Goal: Task Accomplishment & Management: Use online tool/utility

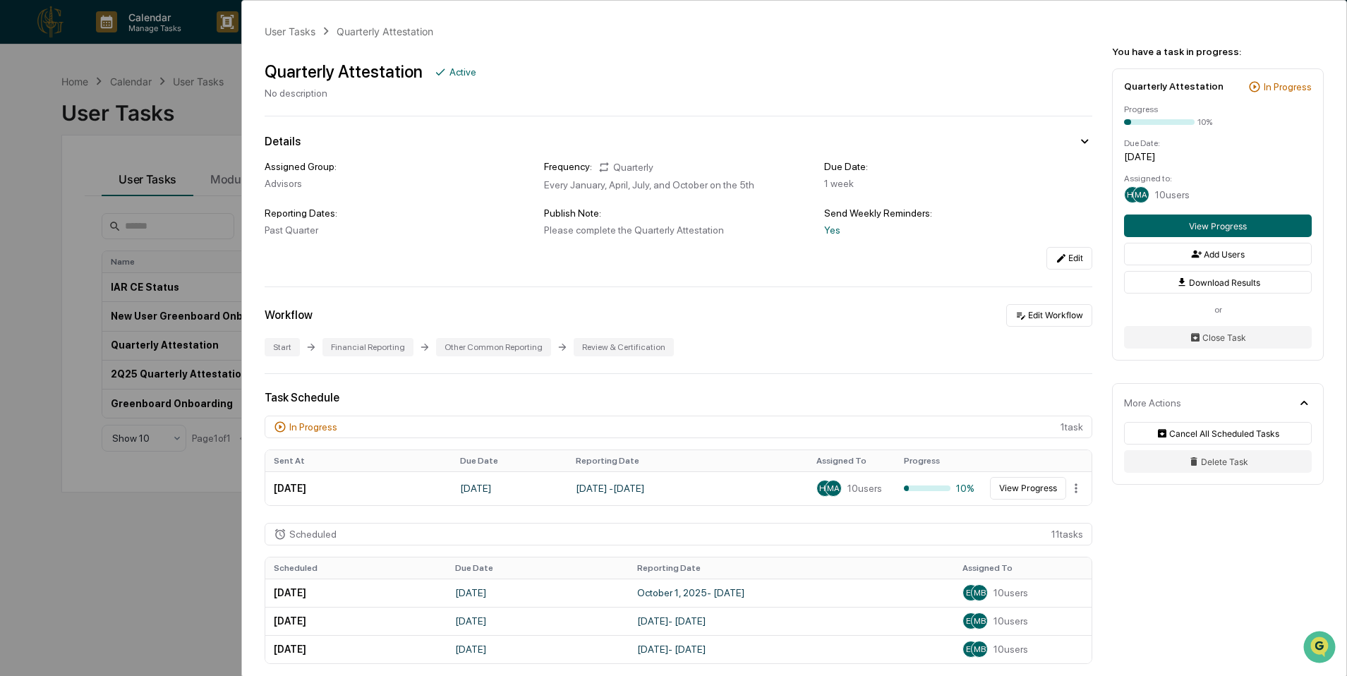
click at [236, 194] on div "User Tasks Quarterly Attestation Quarterly Attestation Active No description De…" at bounding box center [673, 338] width 1347 height 676
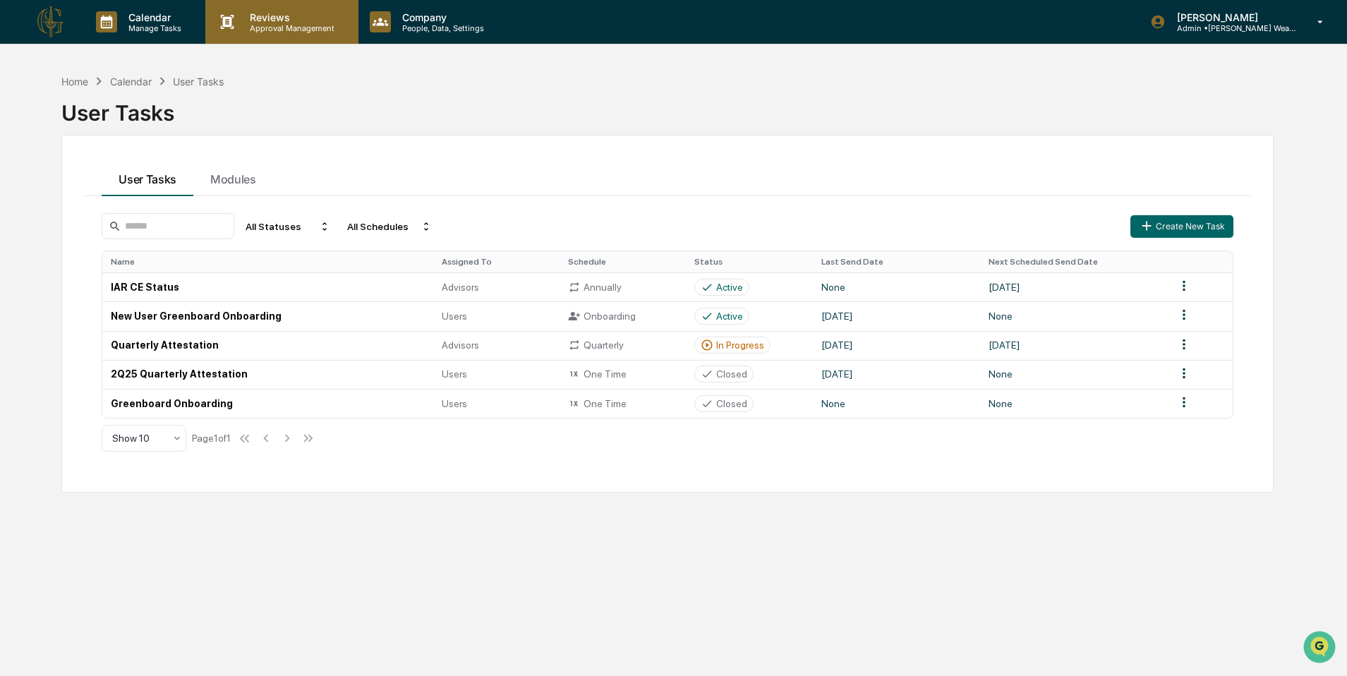
click at [259, 13] on p "Reviews" at bounding box center [290, 17] width 103 height 12
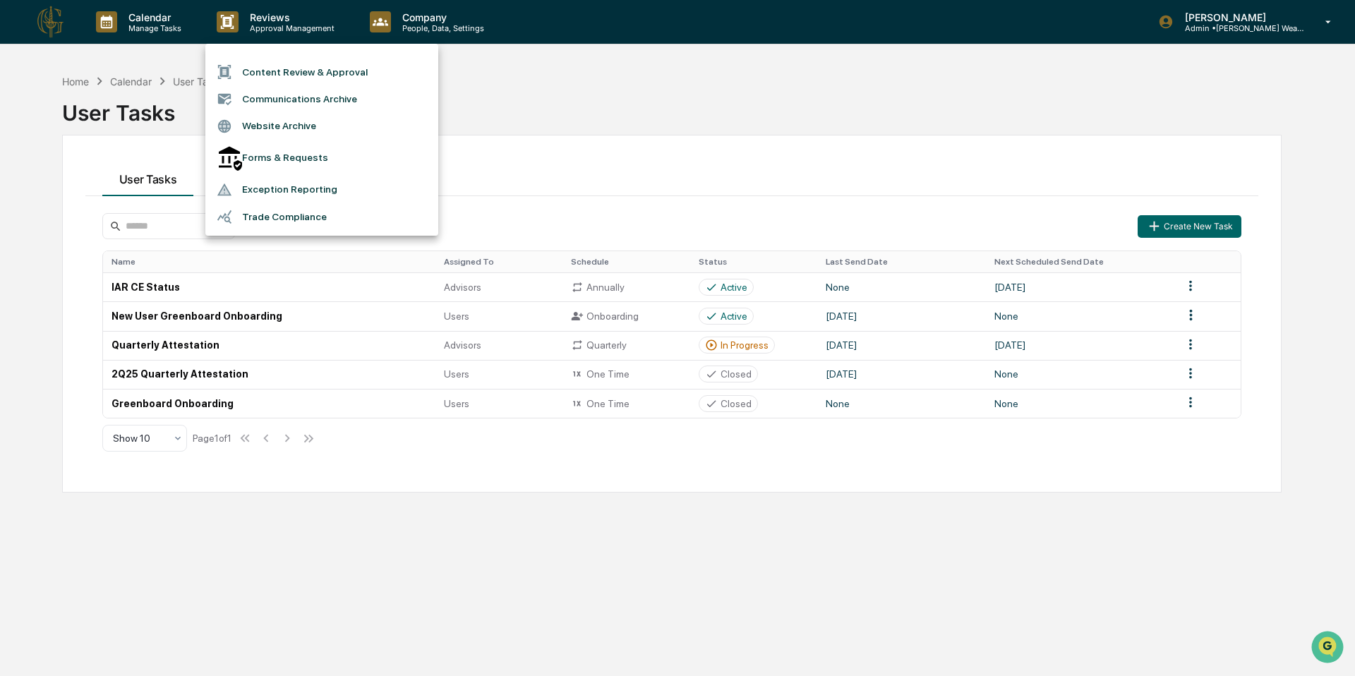
click at [282, 75] on li "Content Review & Approval" at bounding box center [321, 72] width 233 height 27
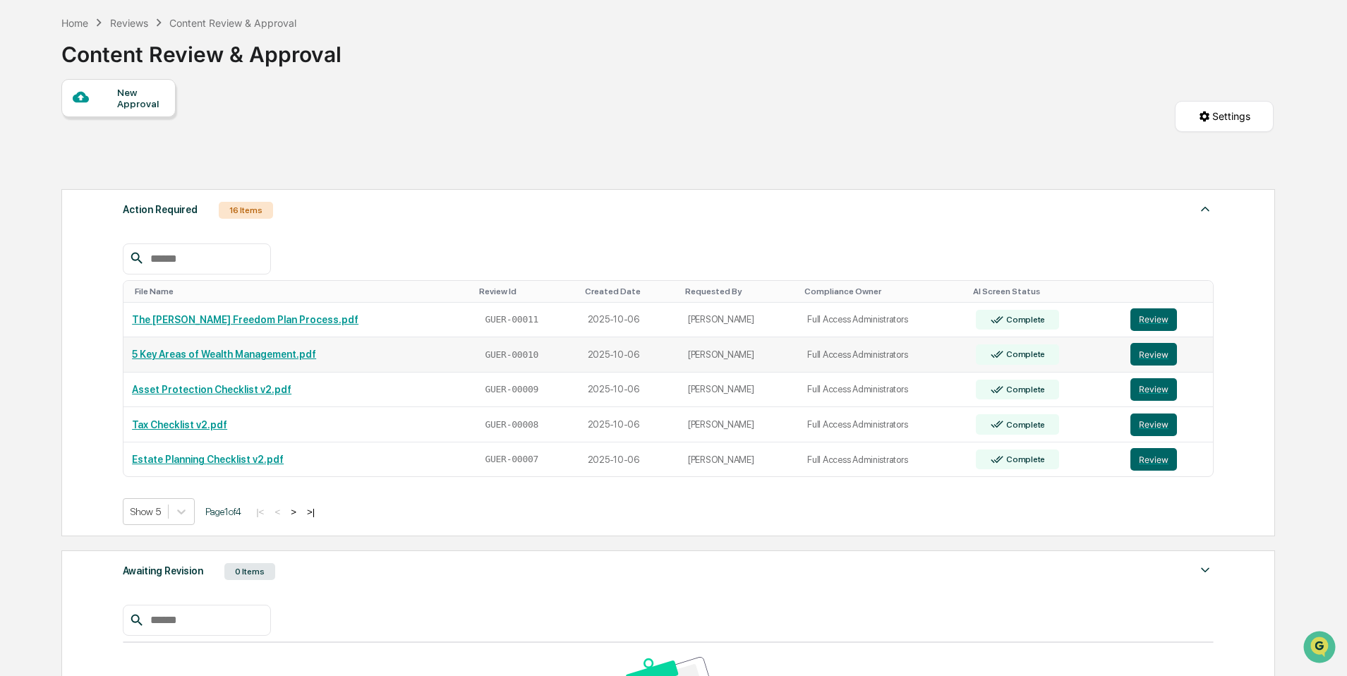
scroll to position [62, 0]
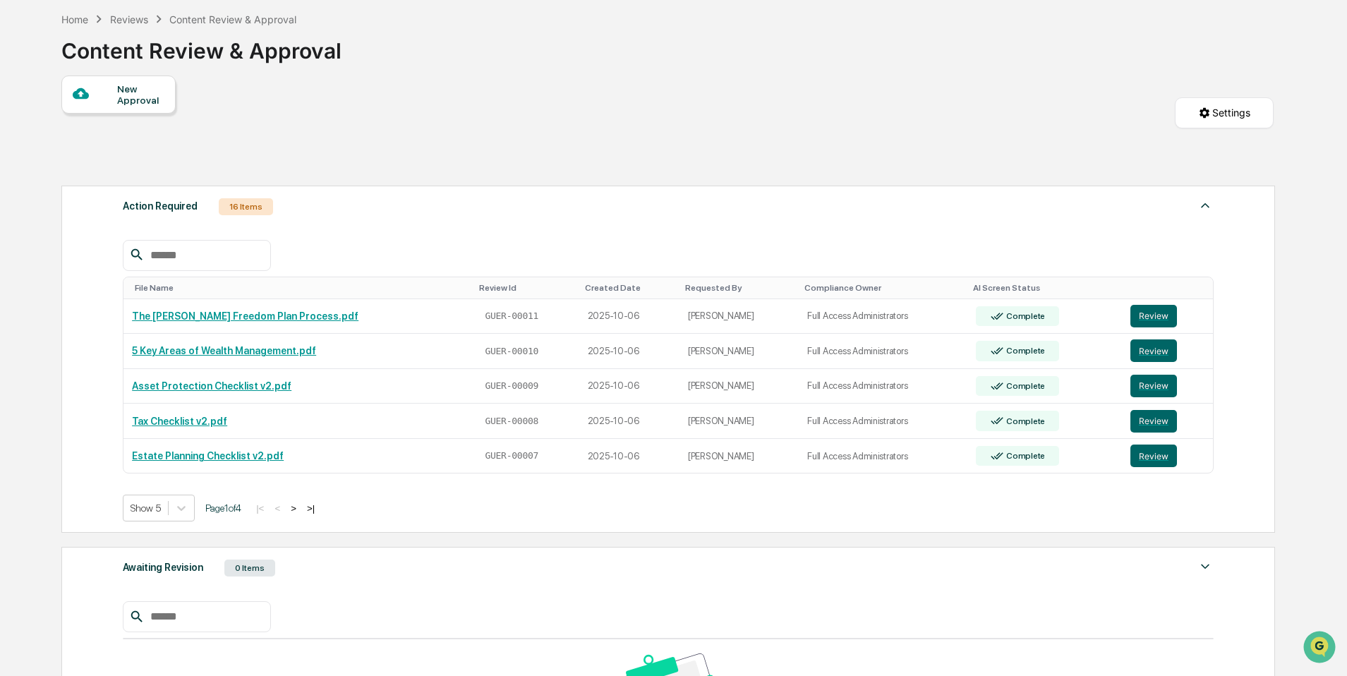
click at [182, 18] on div "Content Review & Approval" at bounding box center [232, 19] width 127 height 12
click at [131, 23] on div "Reviews" at bounding box center [129, 19] width 38 height 12
click at [73, 21] on div "Home" at bounding box center [74, 19] width 27 height 12
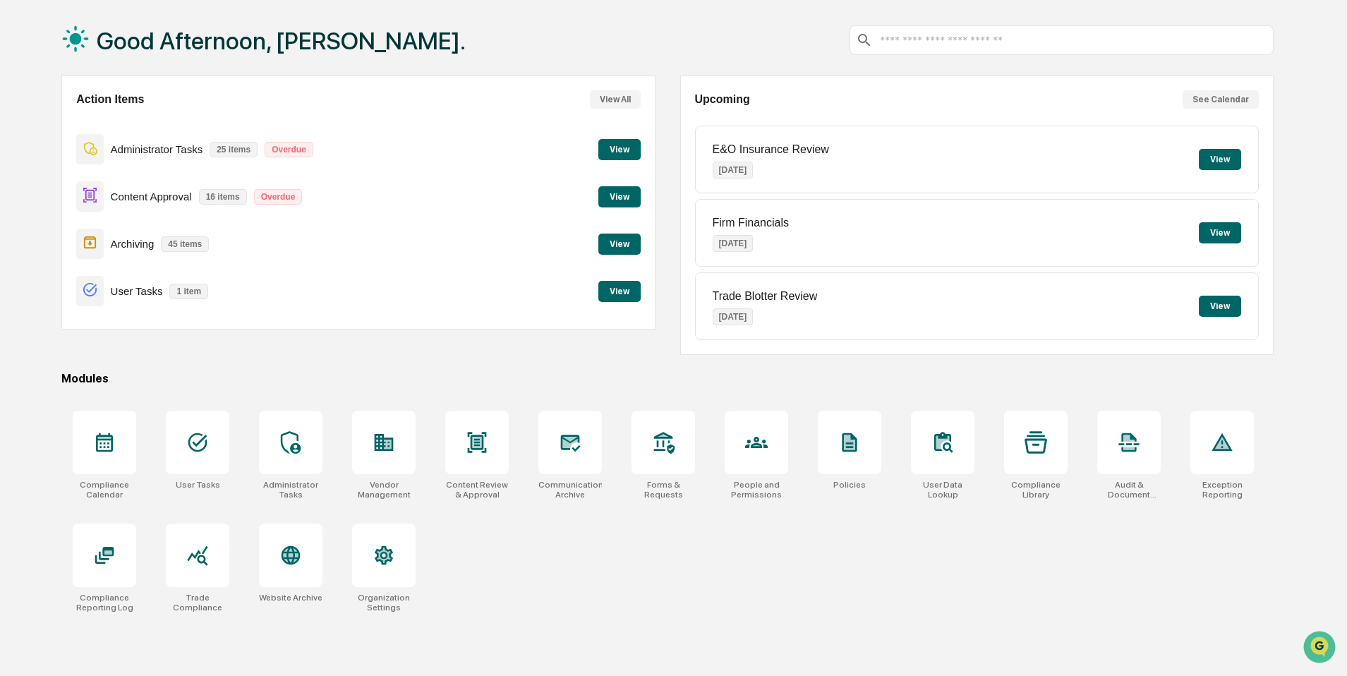
click at [608, 240] on button "View" at bounding box center [620, 244] width 42 height 21
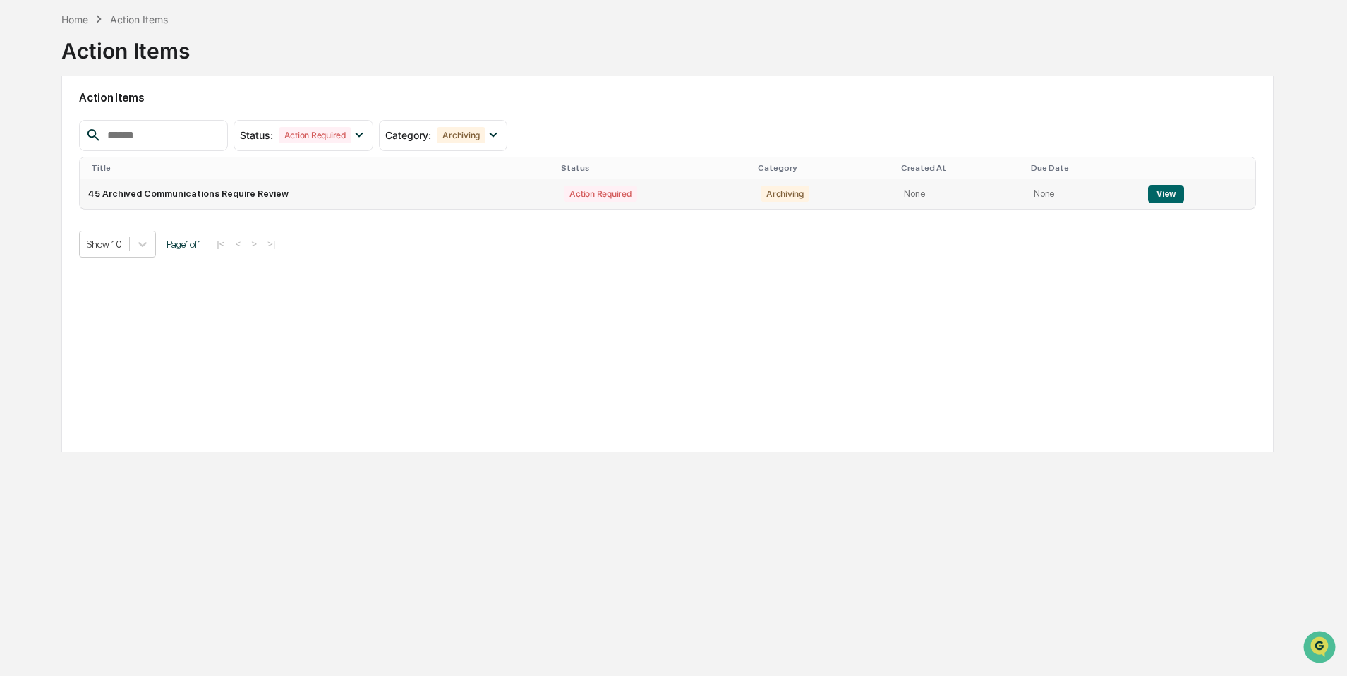
click at [347, 186] on td "45 Archived Communications Require Review" at bounding box center [318, 194] width 476 height 30
click at [1154, 193] on button "View" at bounding box center [1166, 194] width 36 height 18
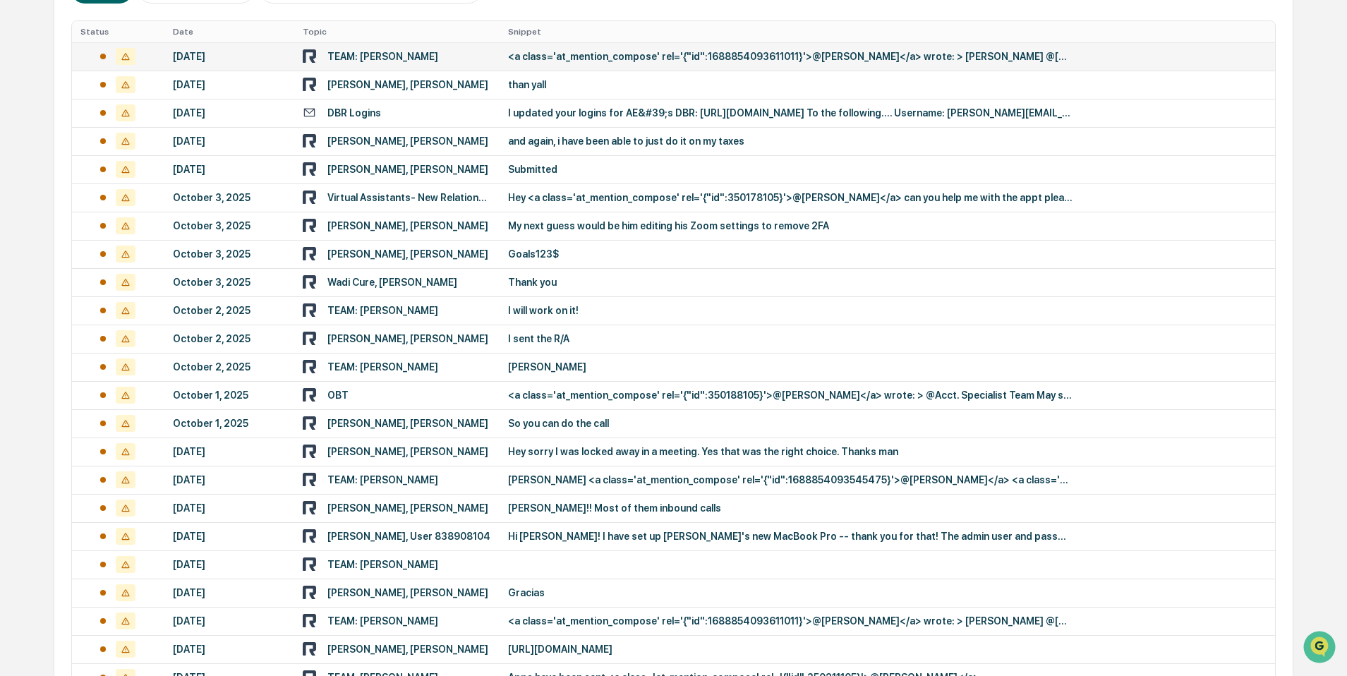
scroll to position [435, 0]
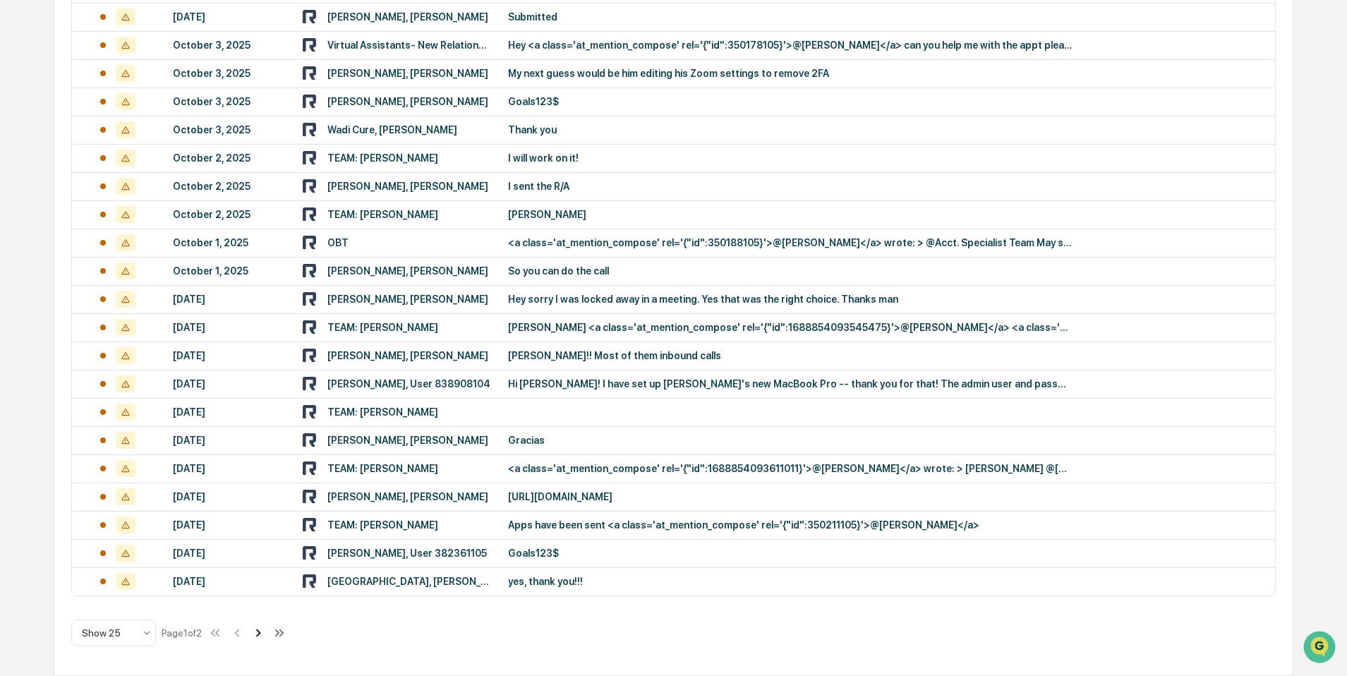
click at [266, 634] on icon at bounding box center [259, 633] width 16 height 16
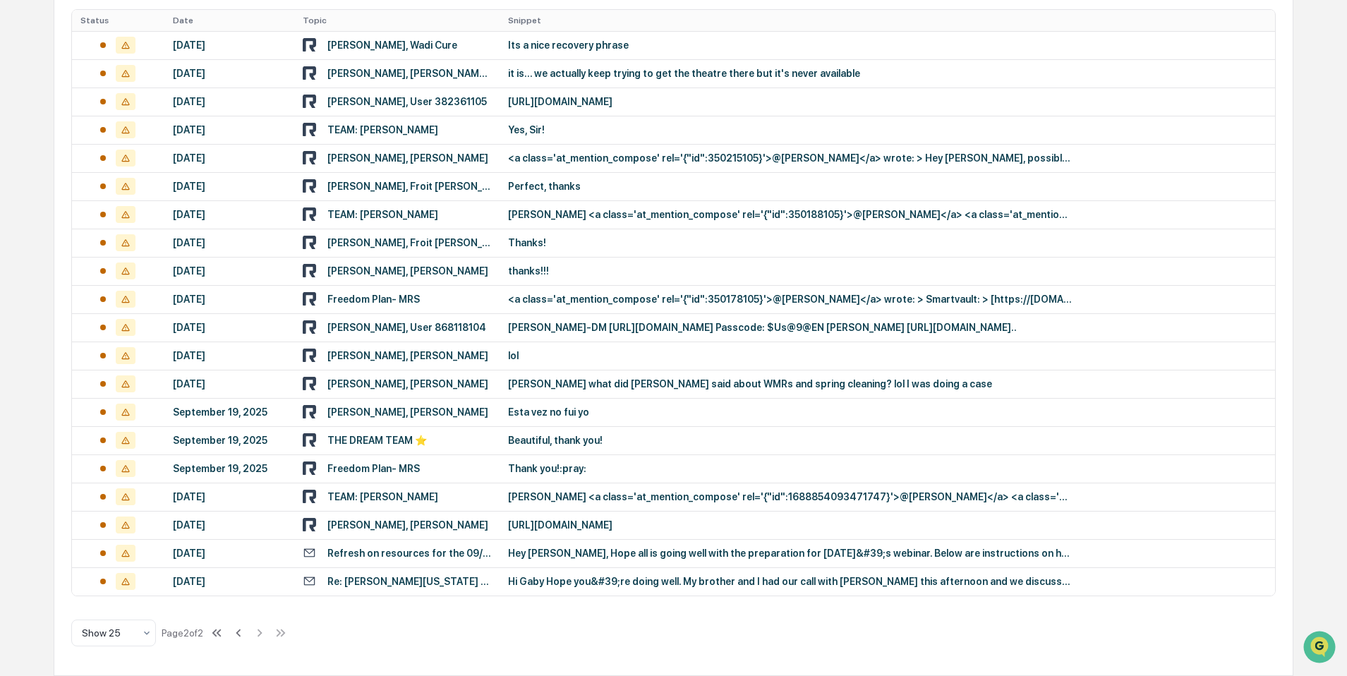
scroll to position [294, 0]
click at [133, 630] on div at bounding box center [108, 633] width 52 height 14
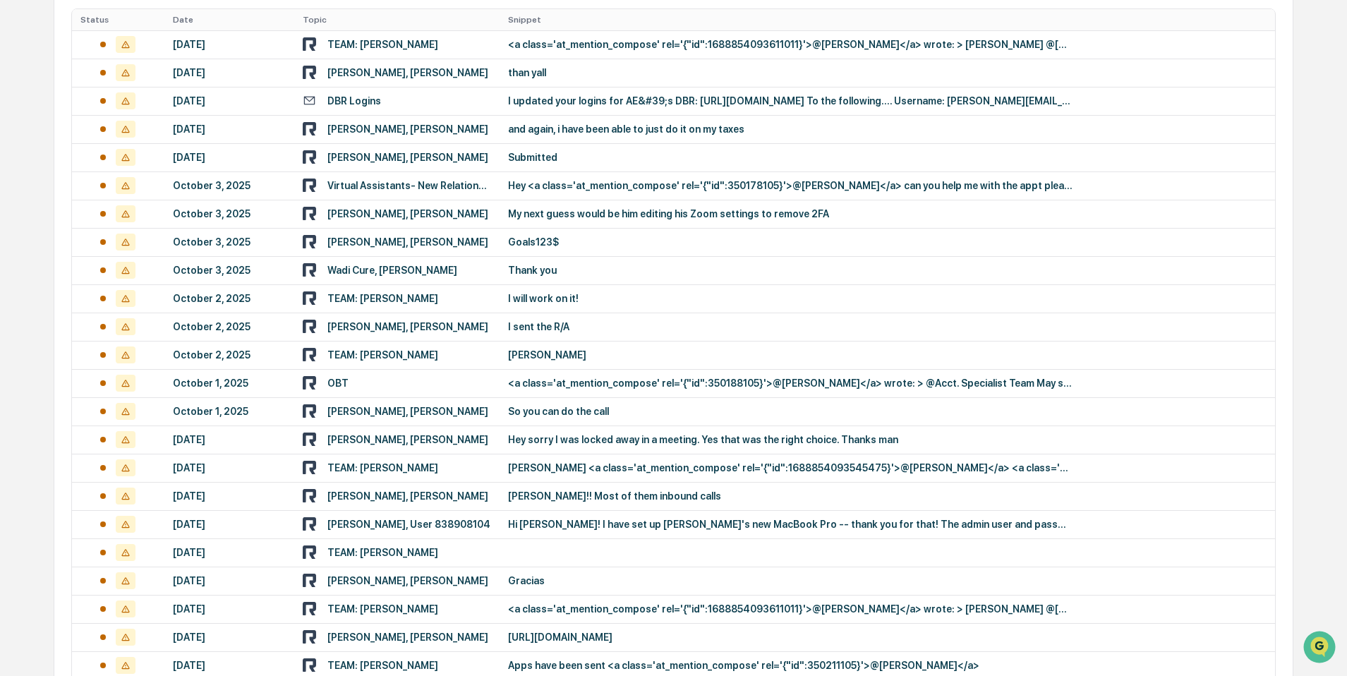
scroll to position [1000, 0]
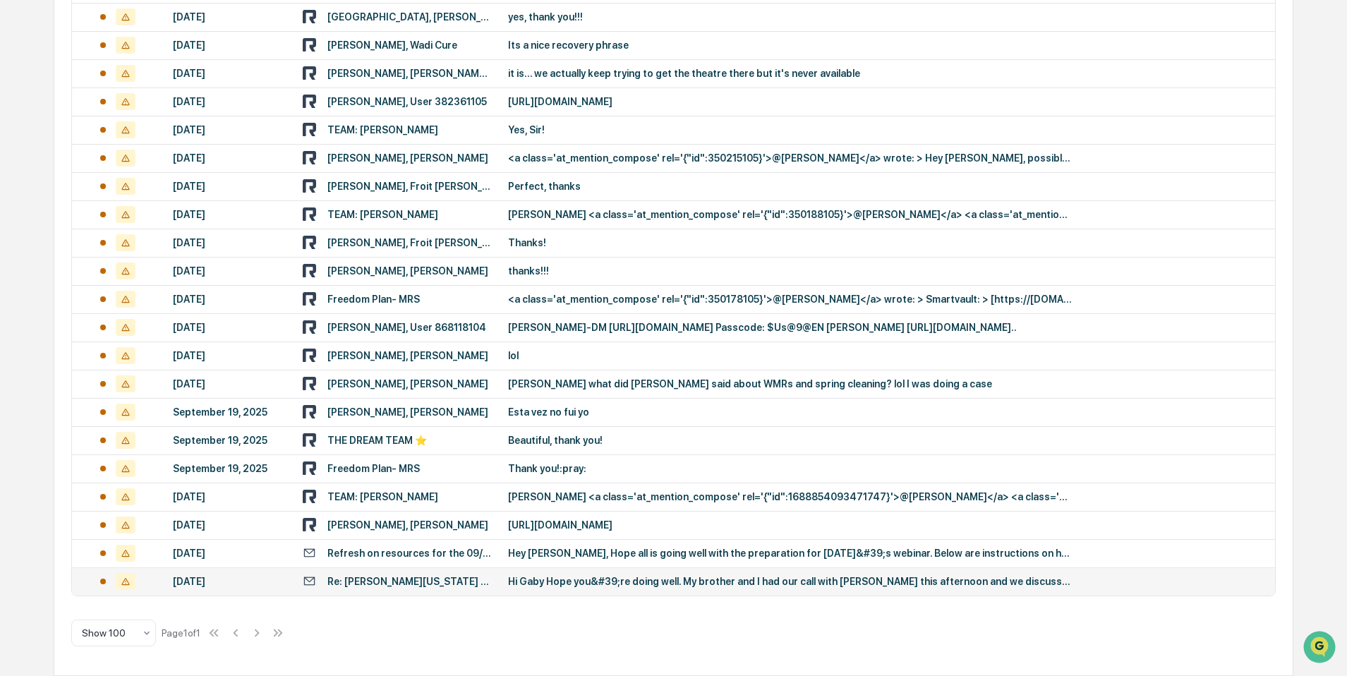
click at [321, 578] on div "Re: [PERSON_NAME][US_STATE] Information requested" at bounding box center [397, 581] width 189 height 13
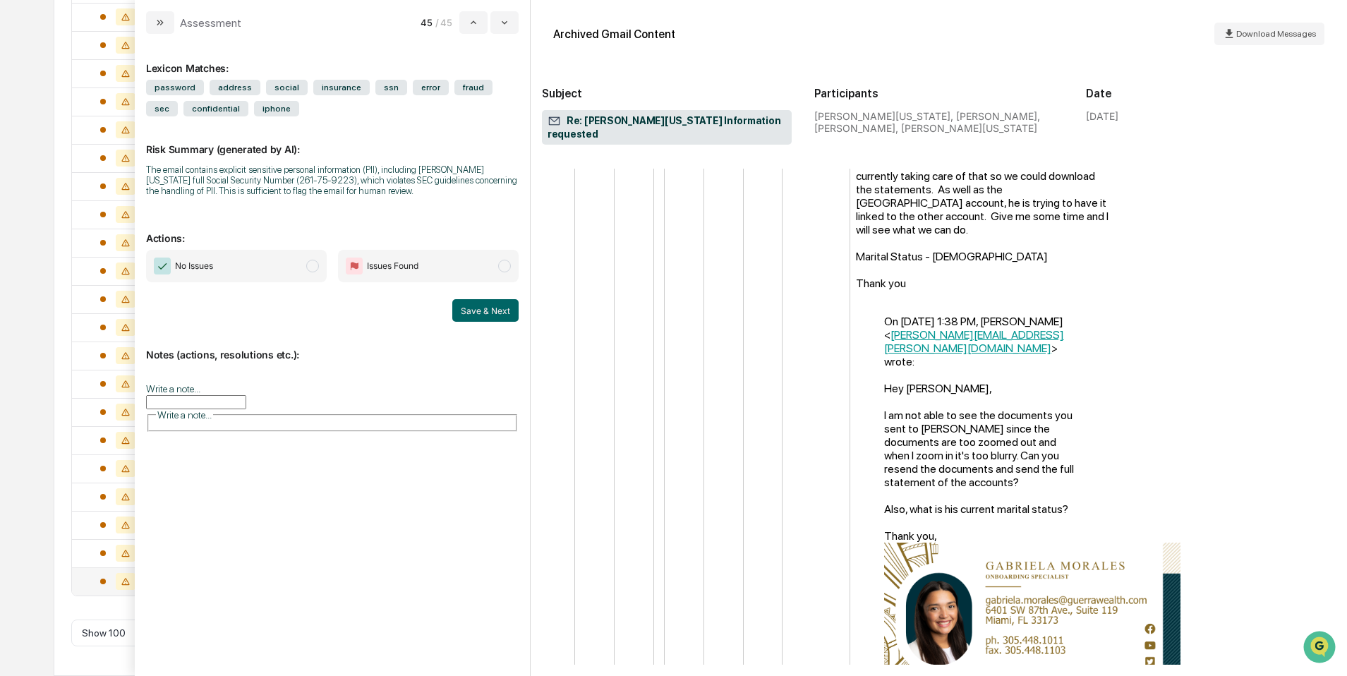
scroll to position [5277, 0]
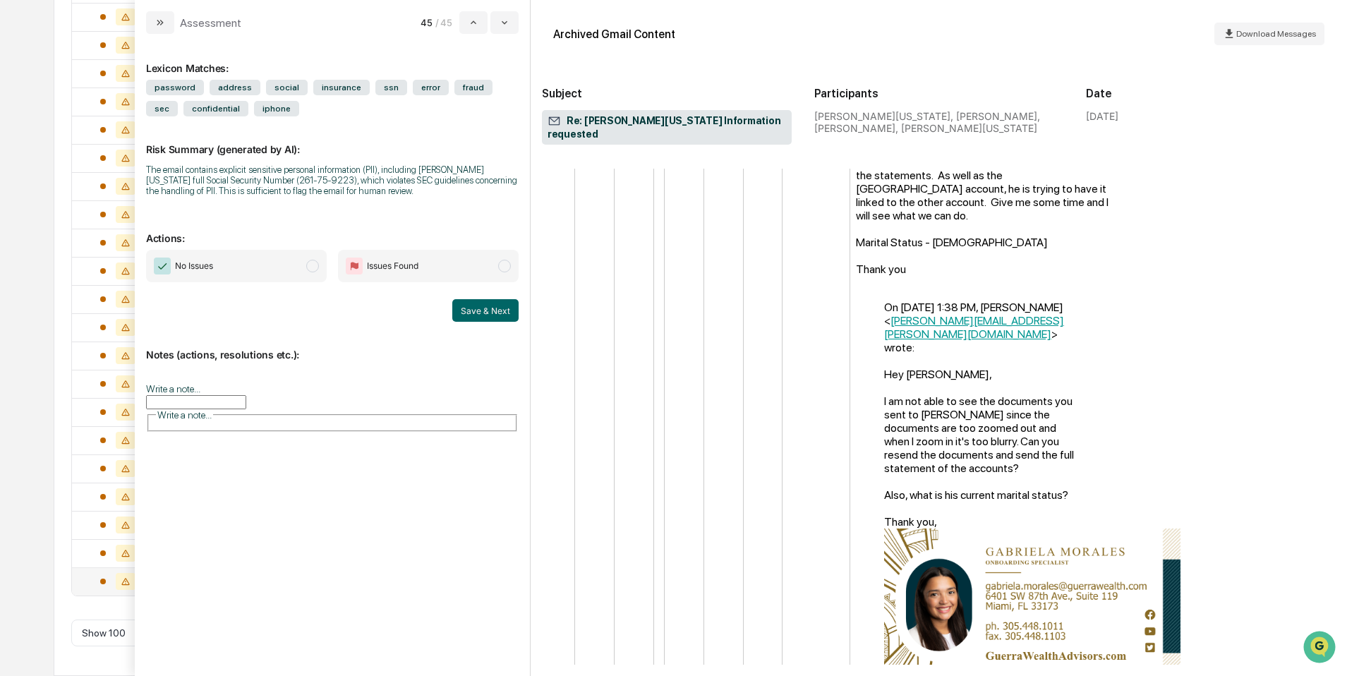
click at [369, 282] on span "Issues Found" at bounding box center [428, 266] width 181 height 32
click at [369, 273] on span "Issues Found" at bounding box center [393, 266] width 52 height 14
click at [236, 404] on input "Write a note..." at bounding box center [196, 402] width 100 height 14
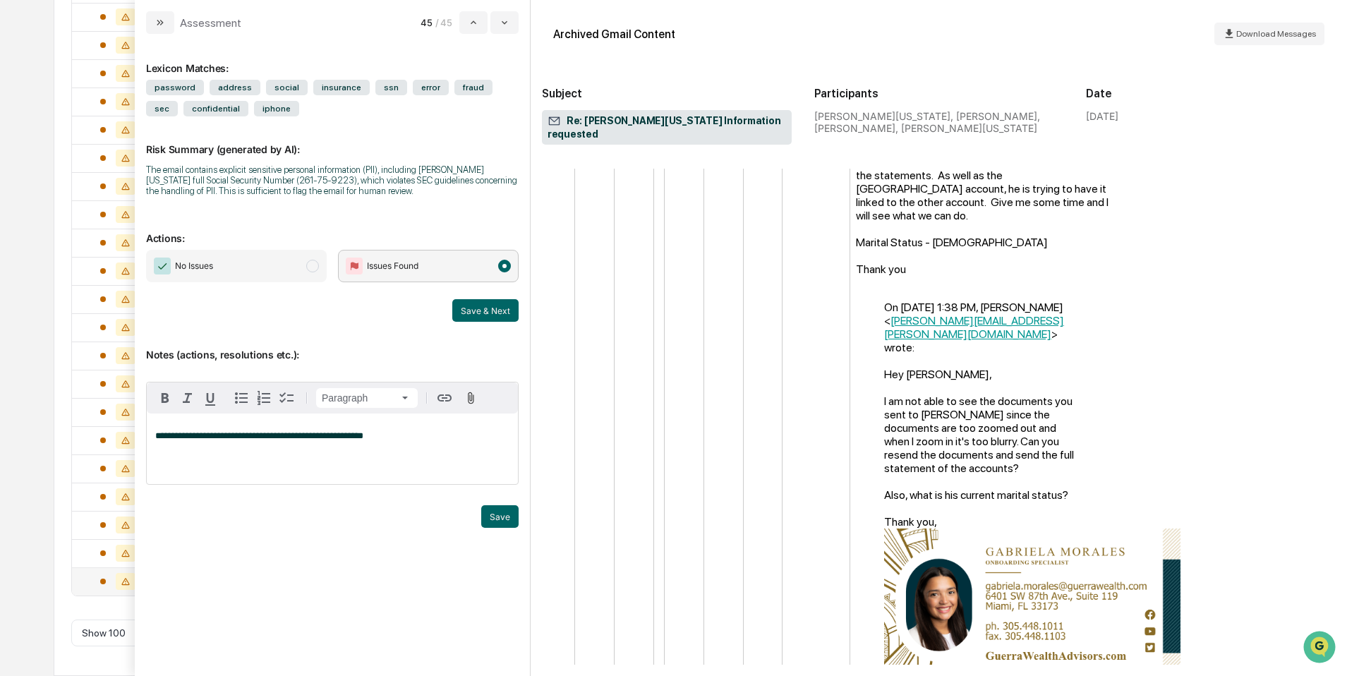
click at [236, 440] on span "**********" at bounding box center [259, 435] width 208 height 9
copy span "**********"
click at [491, 439] on p "**********" at bounding box center [332, 436] width 354 height 10
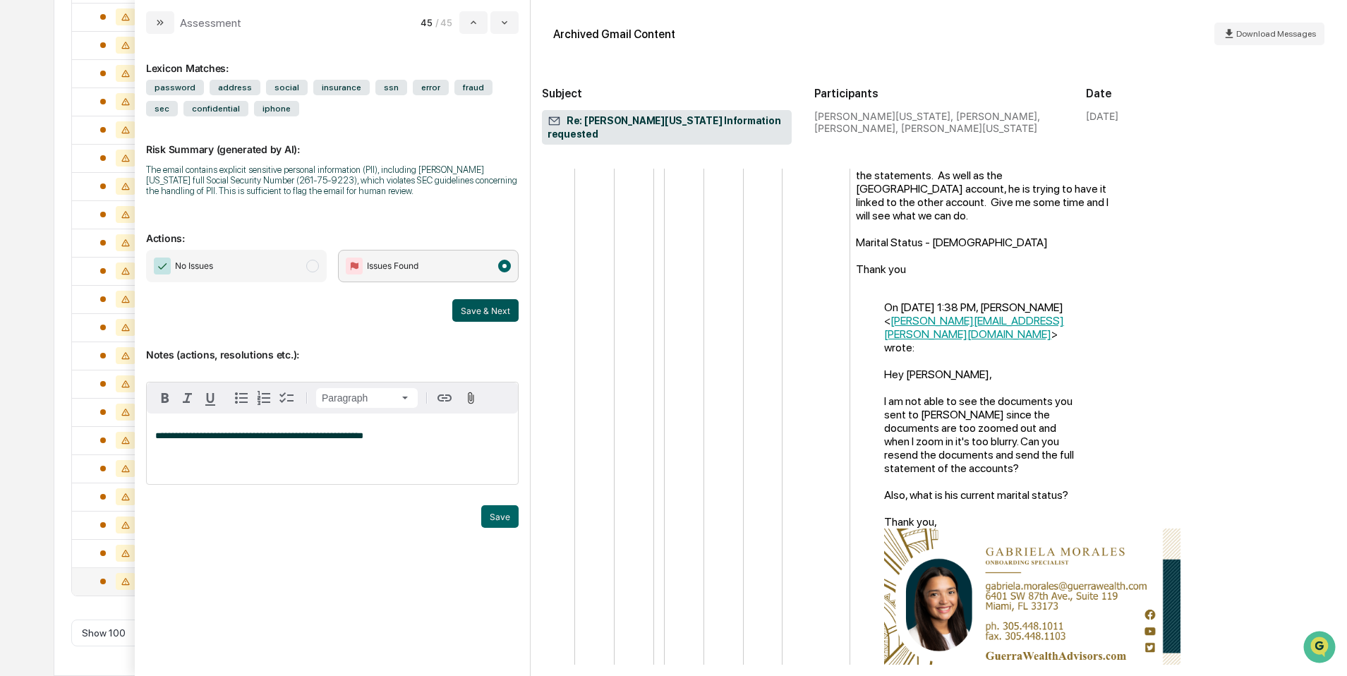
click at [501, 306] on button "Save & Next" at bounding box center [485, 310] width 66 height 23
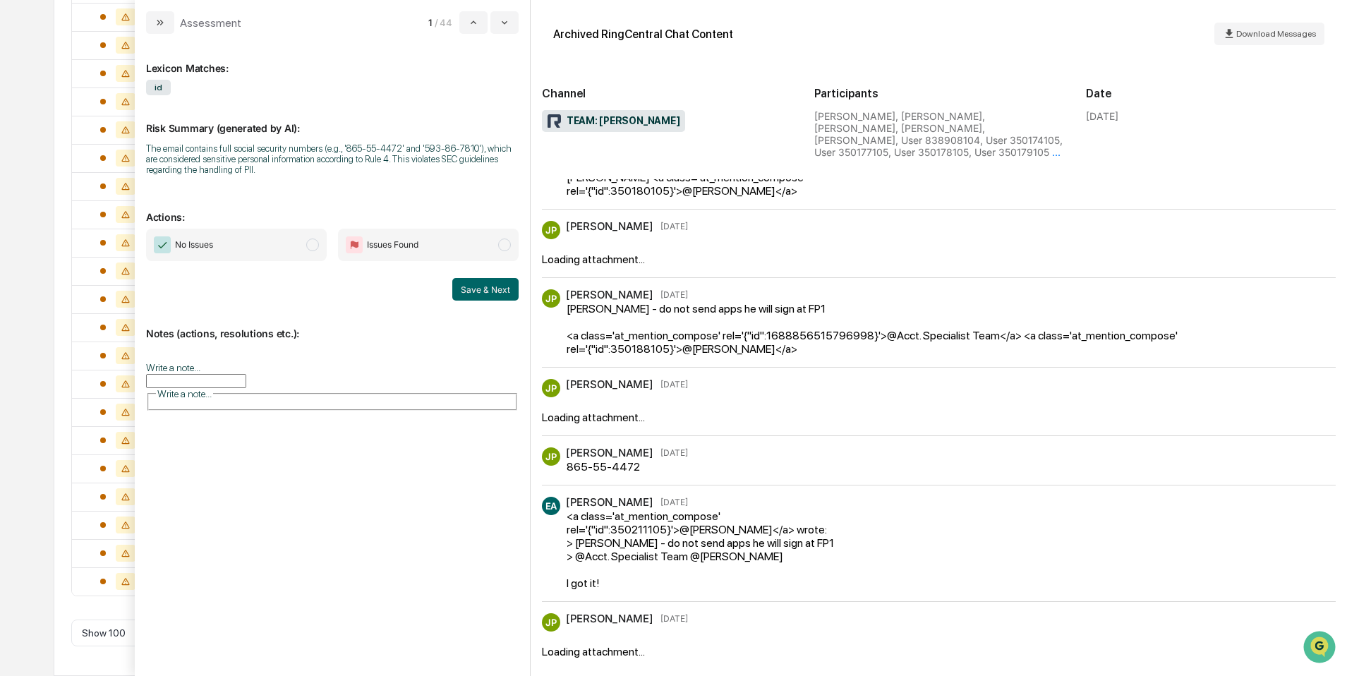
scroll to position [85, 0]
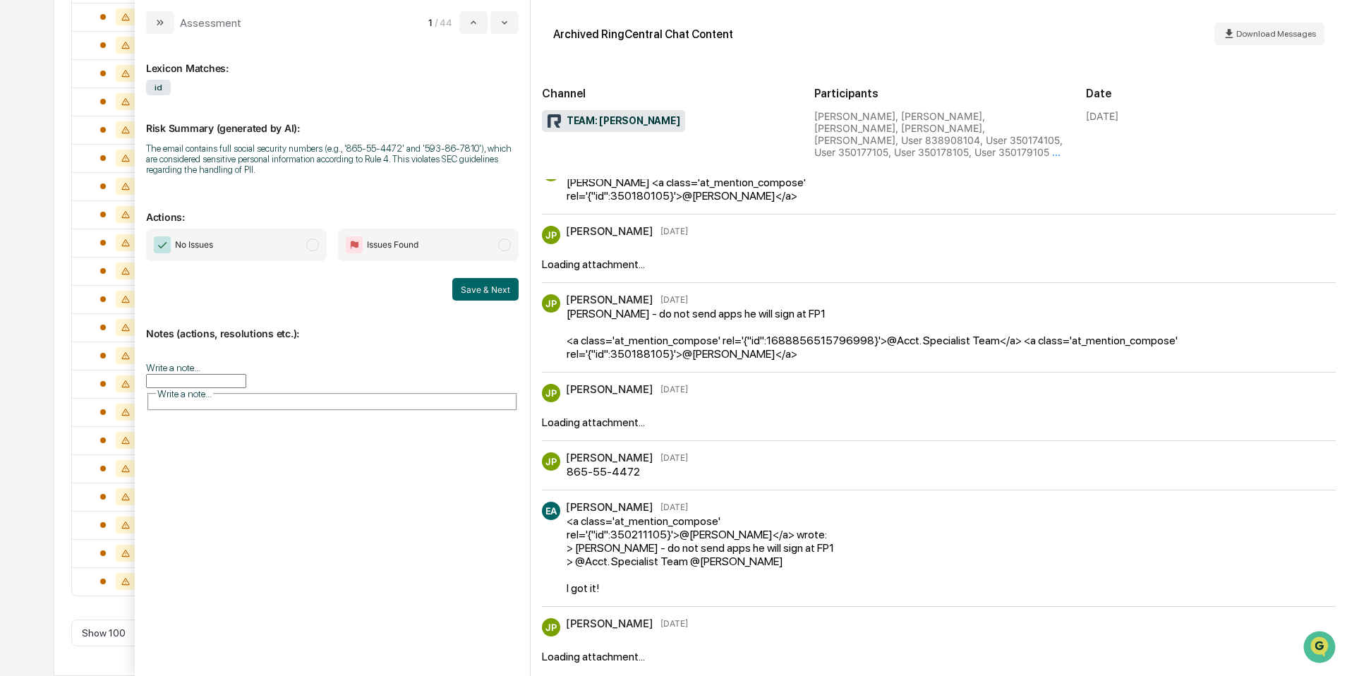
click at [301, 255] on span "No Issues" at bounding box center [236, 245] width 181 height 32
click at [246, 384] on input "Write a note..." at bounding box center [196, 381] width 100 height 14
click at [502, 500] on button "Save" at bounding box center [499, 495] width 37 height 23
click at [484, 288] on button "Save & Next" at bounding box center [485, 289] width 66 height 23
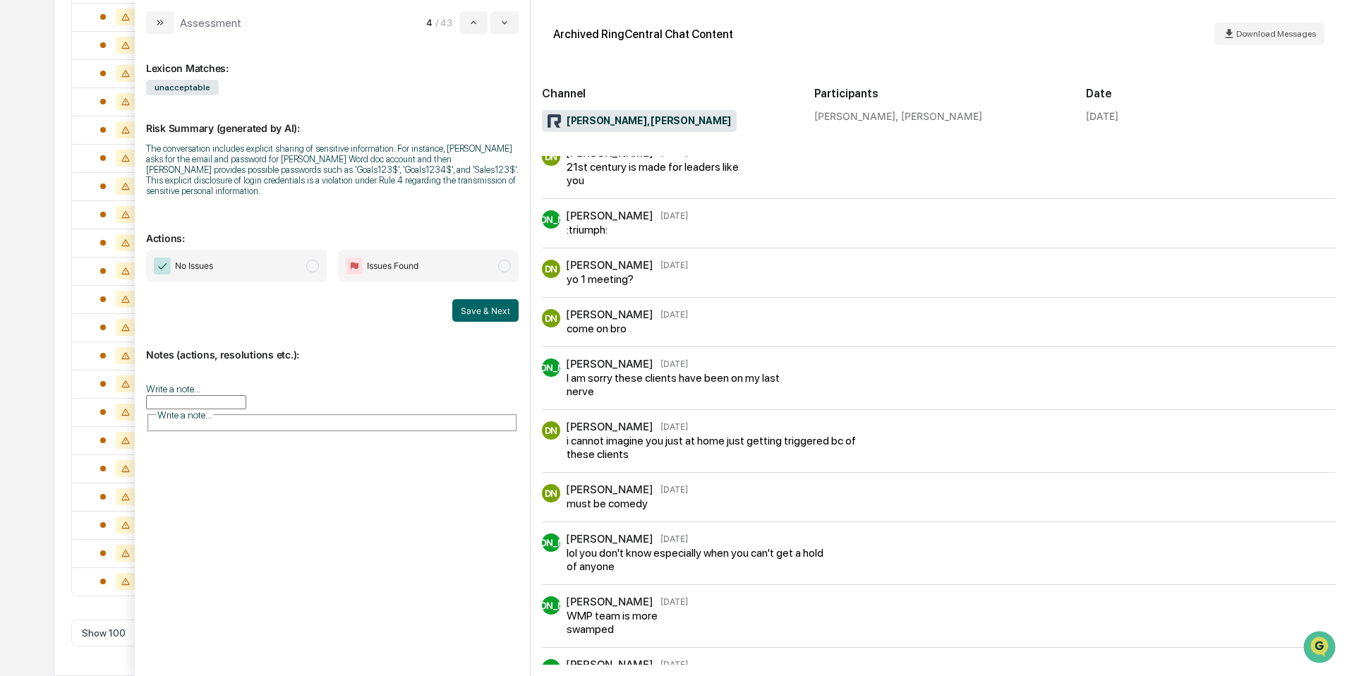
scroll to position [2412, 0]
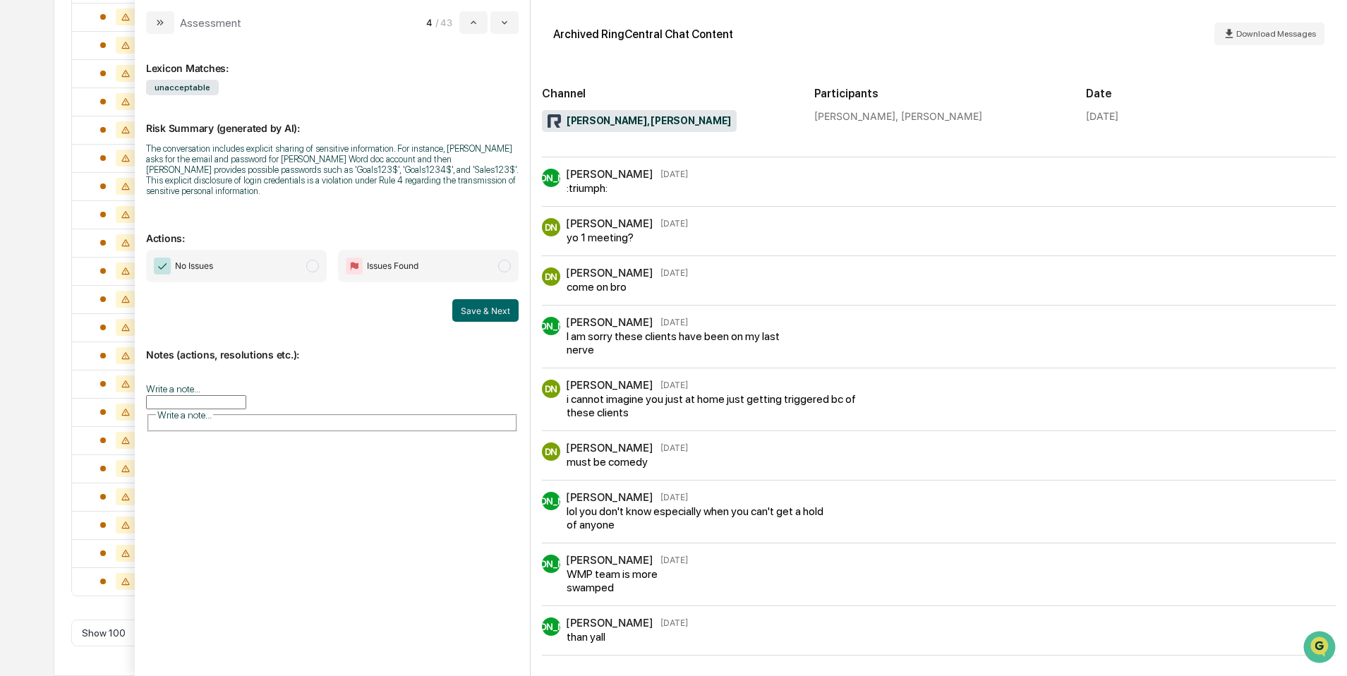
click at [246, 409] on input "Write a note..." at bounding box center [196, 402] width 100 height 14
click at [247, 441] on p "*" at bounding box center [332, 436] width 354 height 10
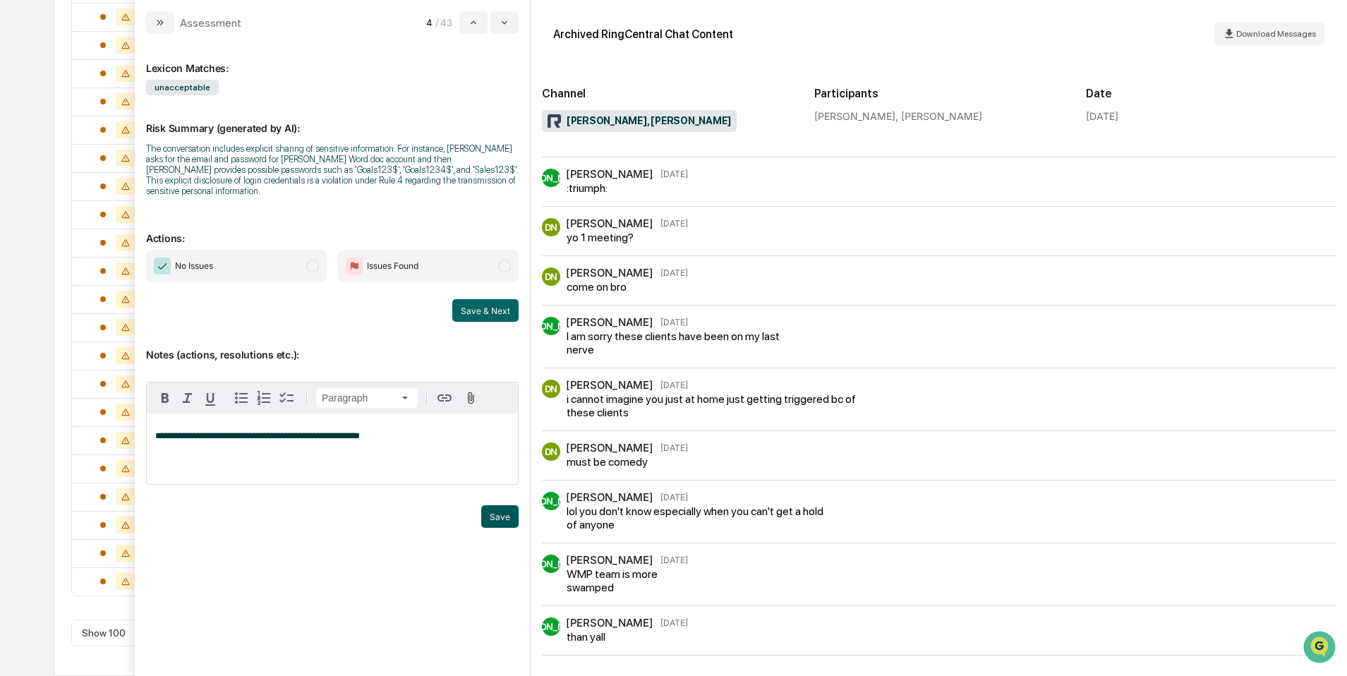
click at [502, 520] on button "Save" at bounding box center [499, 516] width 37 height 23
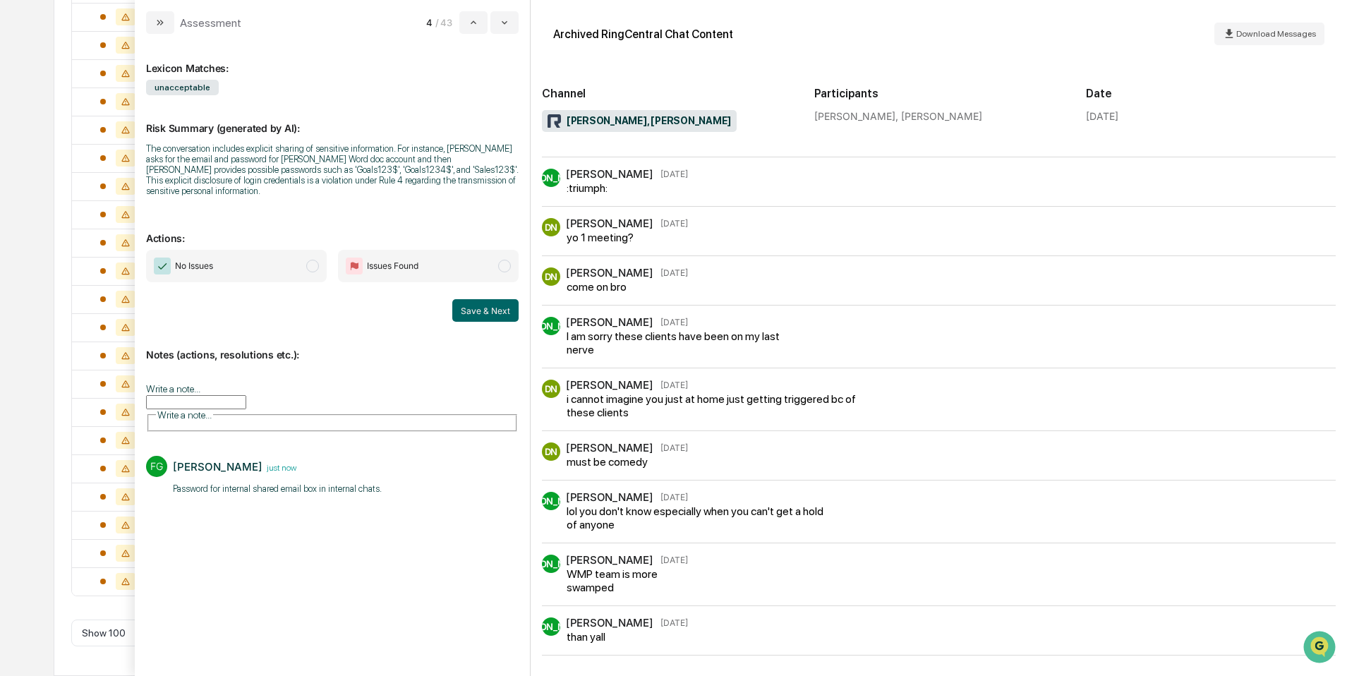
click at [304, 270] on span "No Issues" at bounding box center [236, 266] width 181 height 32
click at [488, 308] on button "Save & Next" at bounding box center [485, 310] width 66 height 23
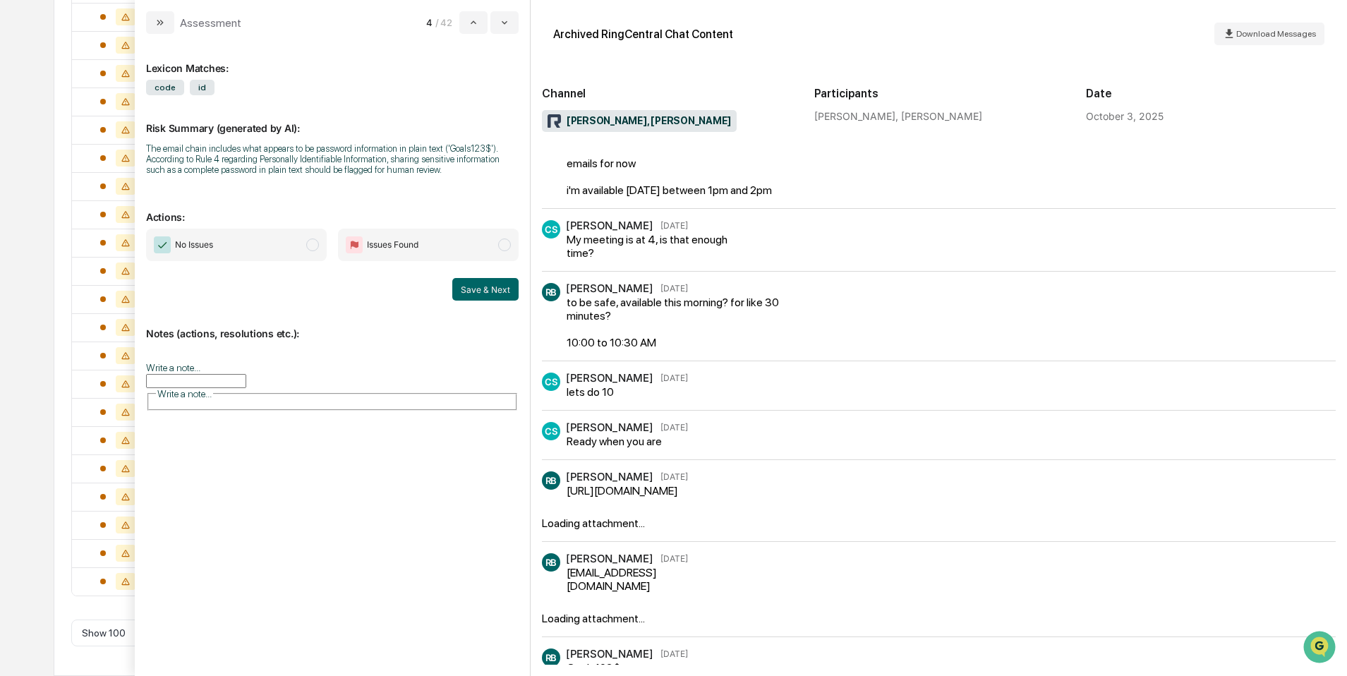
scroll to position [229, 0]
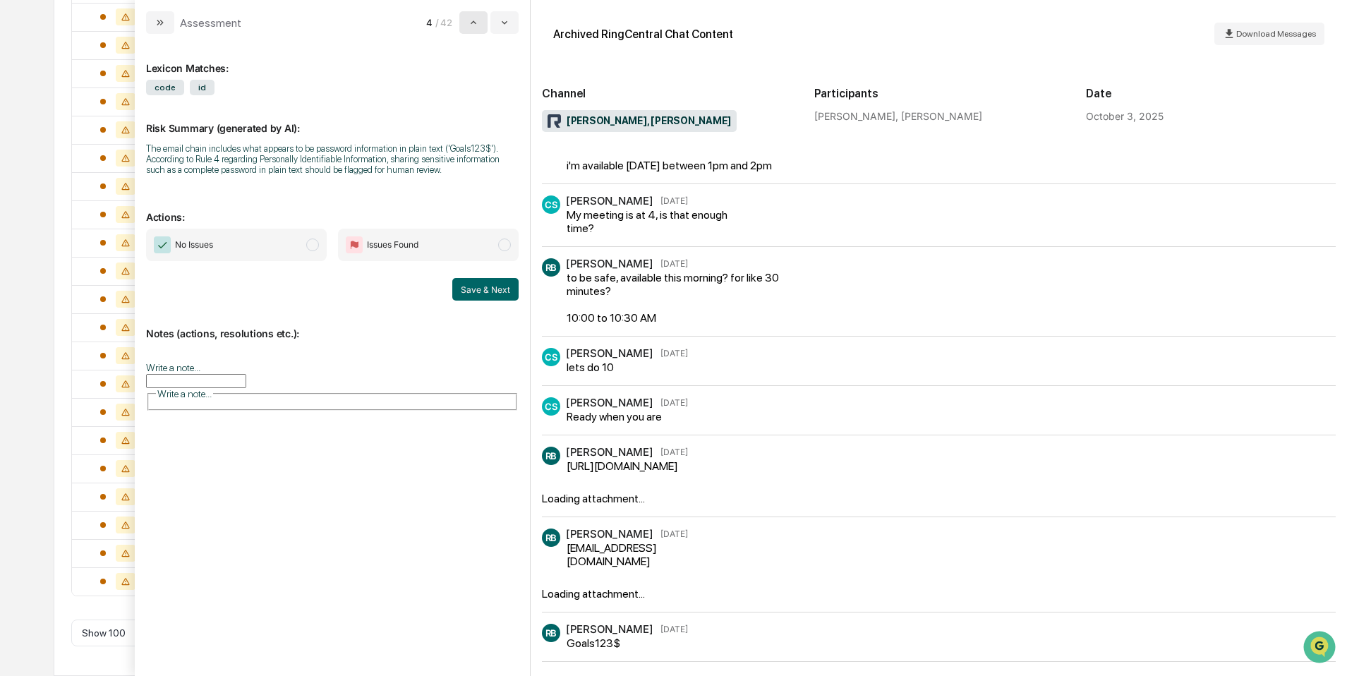
click at [476, 27] on icon "modal" at bounding box center [473, 22] width 11 height 11
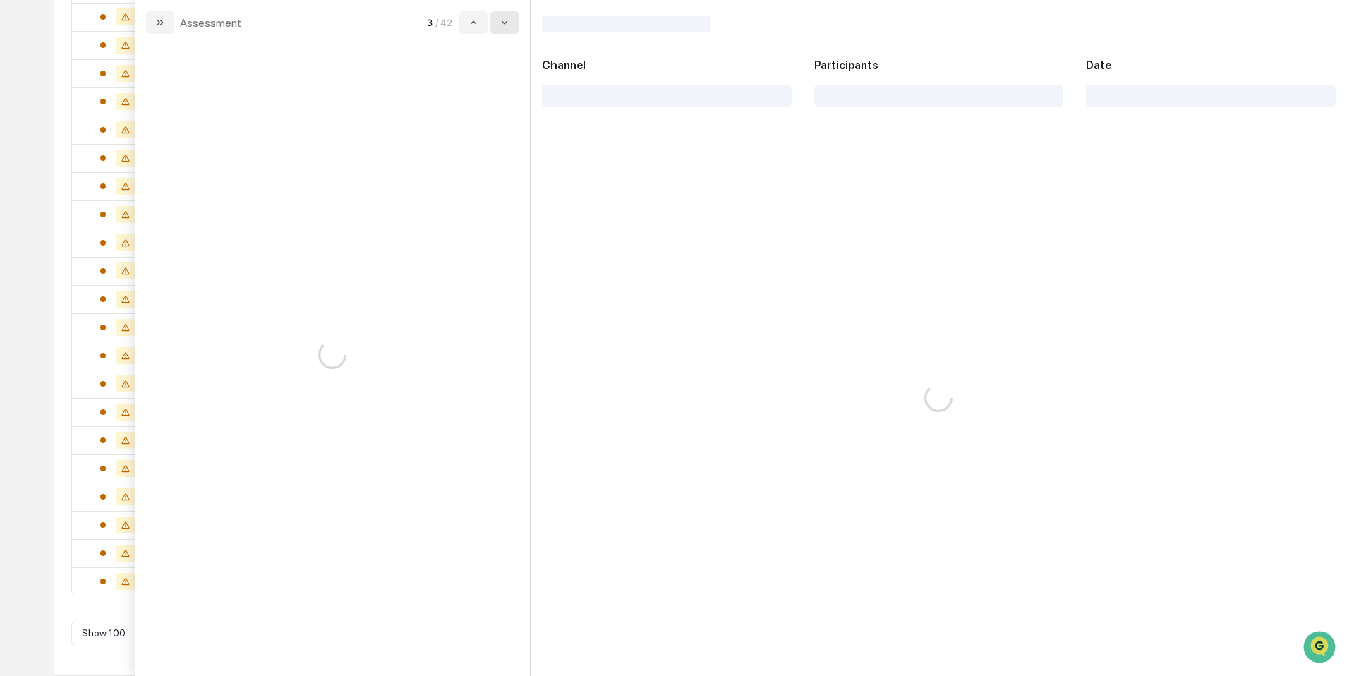
click at [498, 30] on button "modal" at bounding box center [505, 22] width 28 height 23
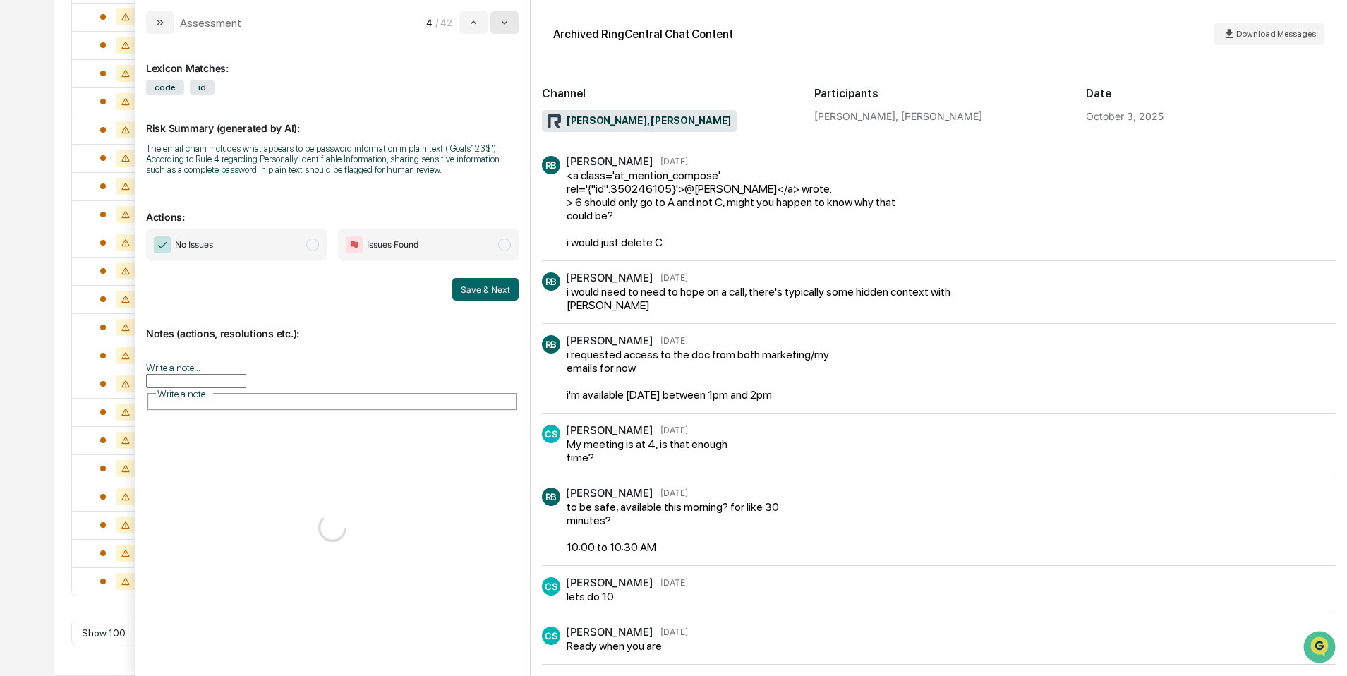
click at [498, 30] on button "modal" at bounding box center [505, 22] width 28 height 23
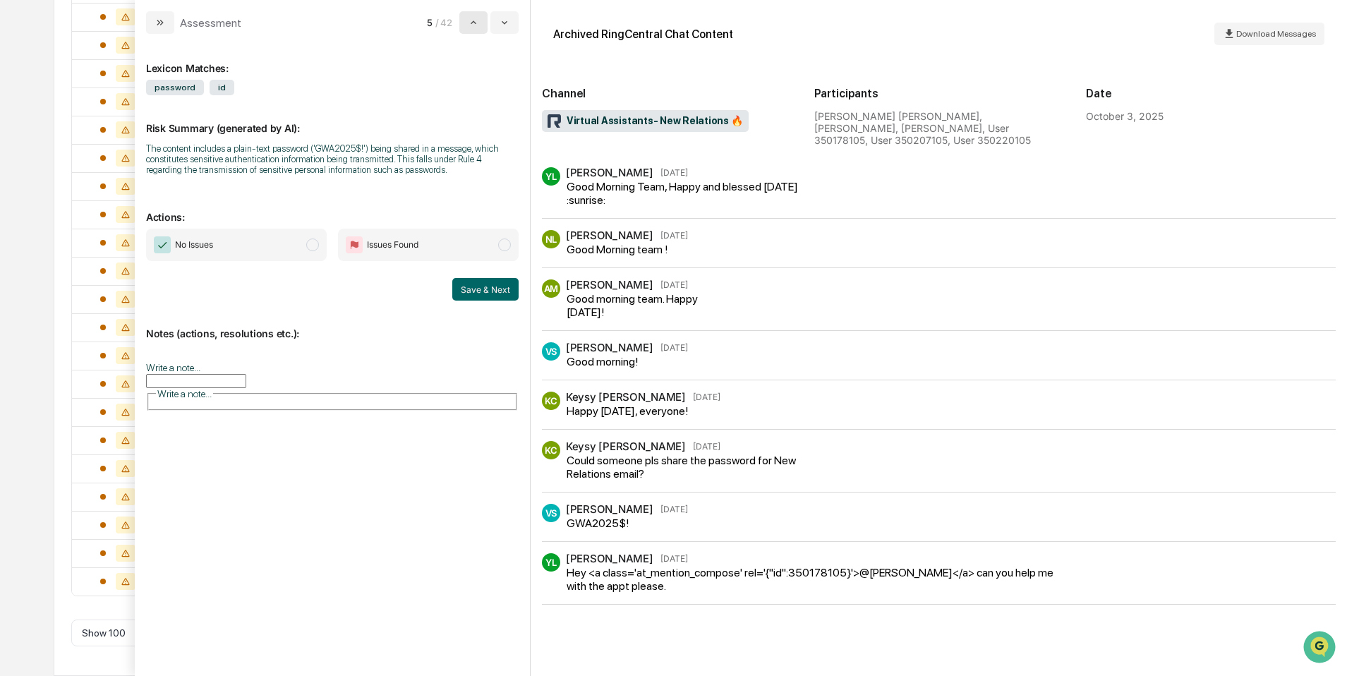
click at [470, 26] on icon "modal" at bounding box center [473, 22] width 11 height 11
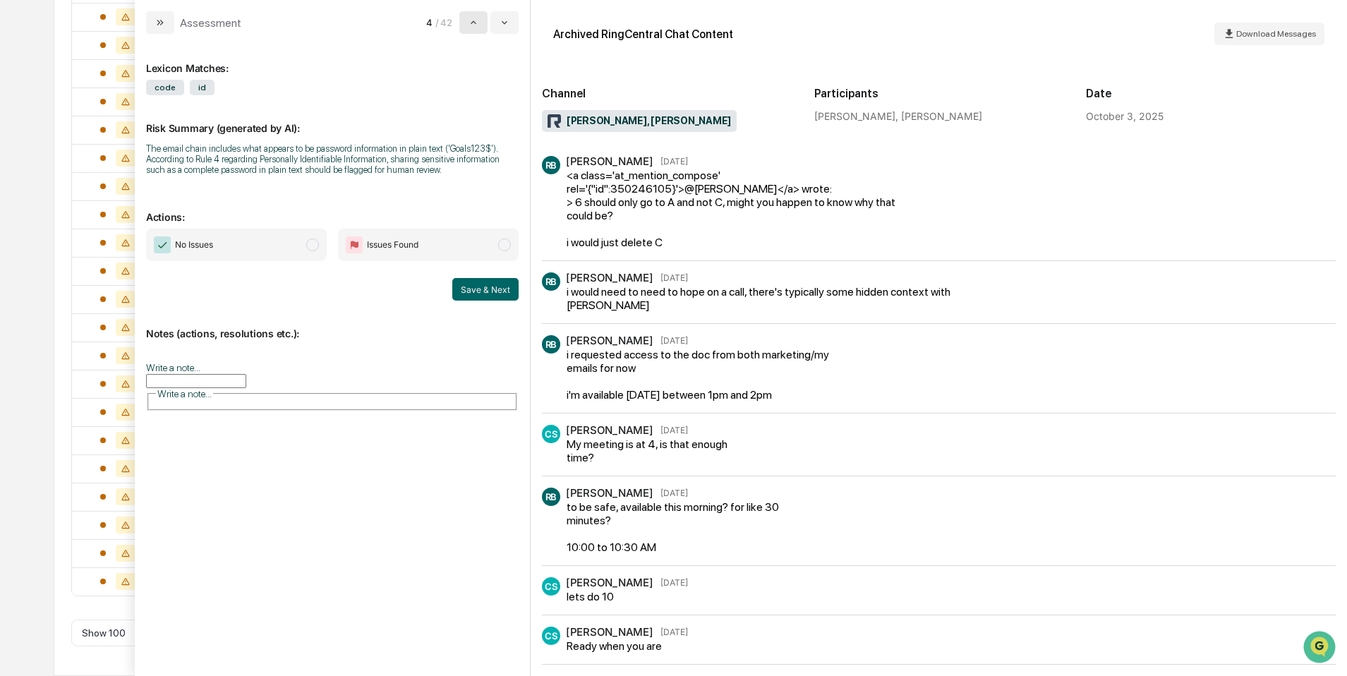
click at [469, 23] on icon "modal" at bounding box center [473, 22] width 11 height 11
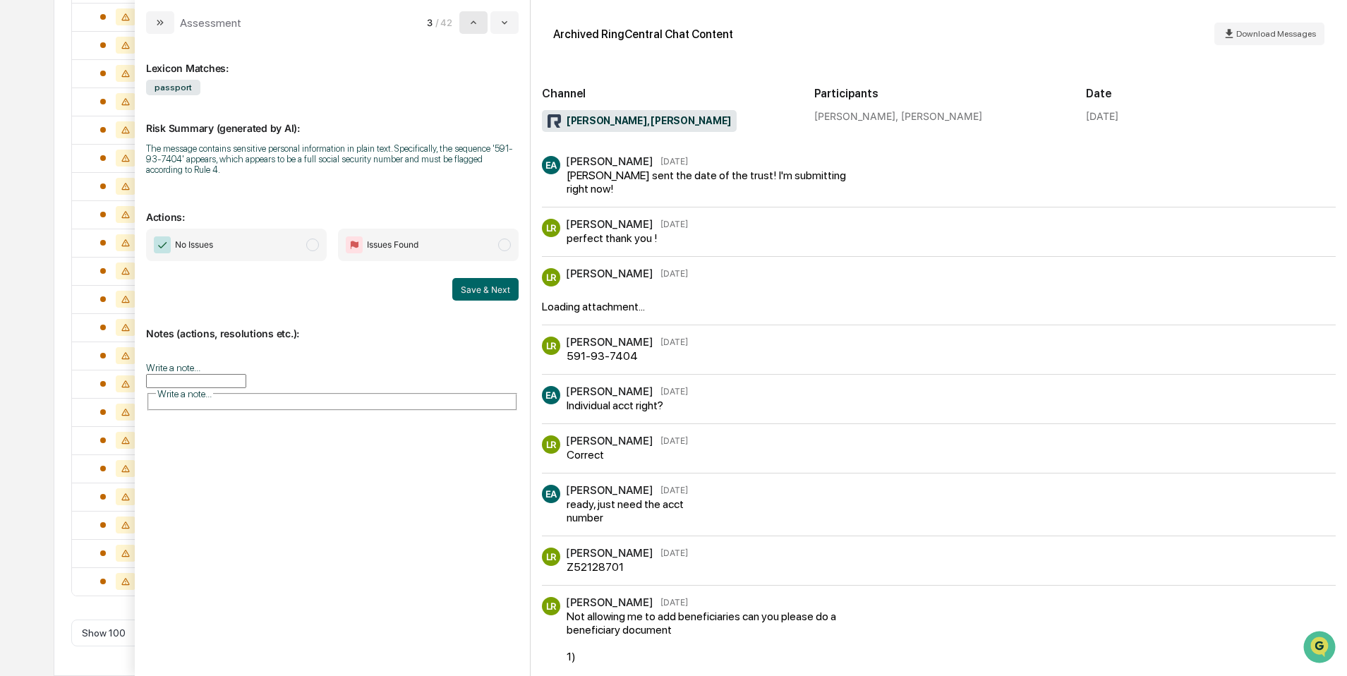
click at [469, 23] on icon "modal" at bounding box center [473, 22] width 11 height 11
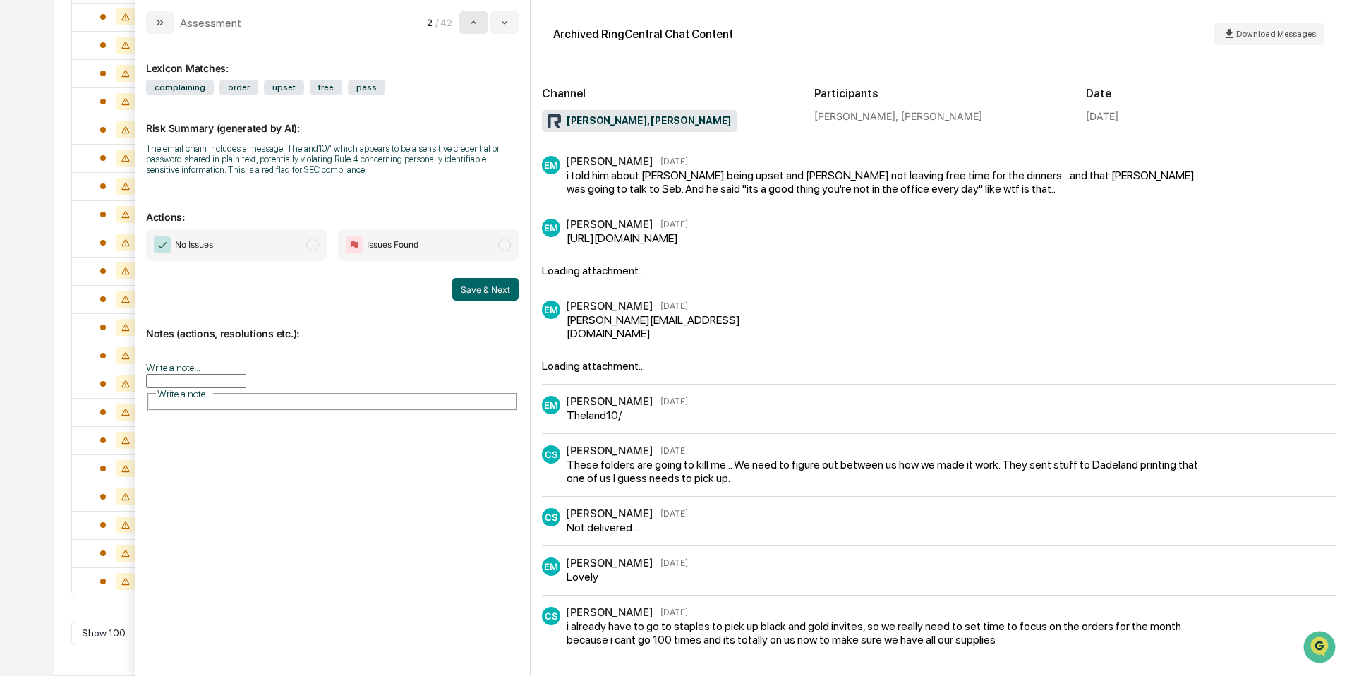
click at [469, 23] on icon "modal" at bounding box center [473, 22] width 11 height 11
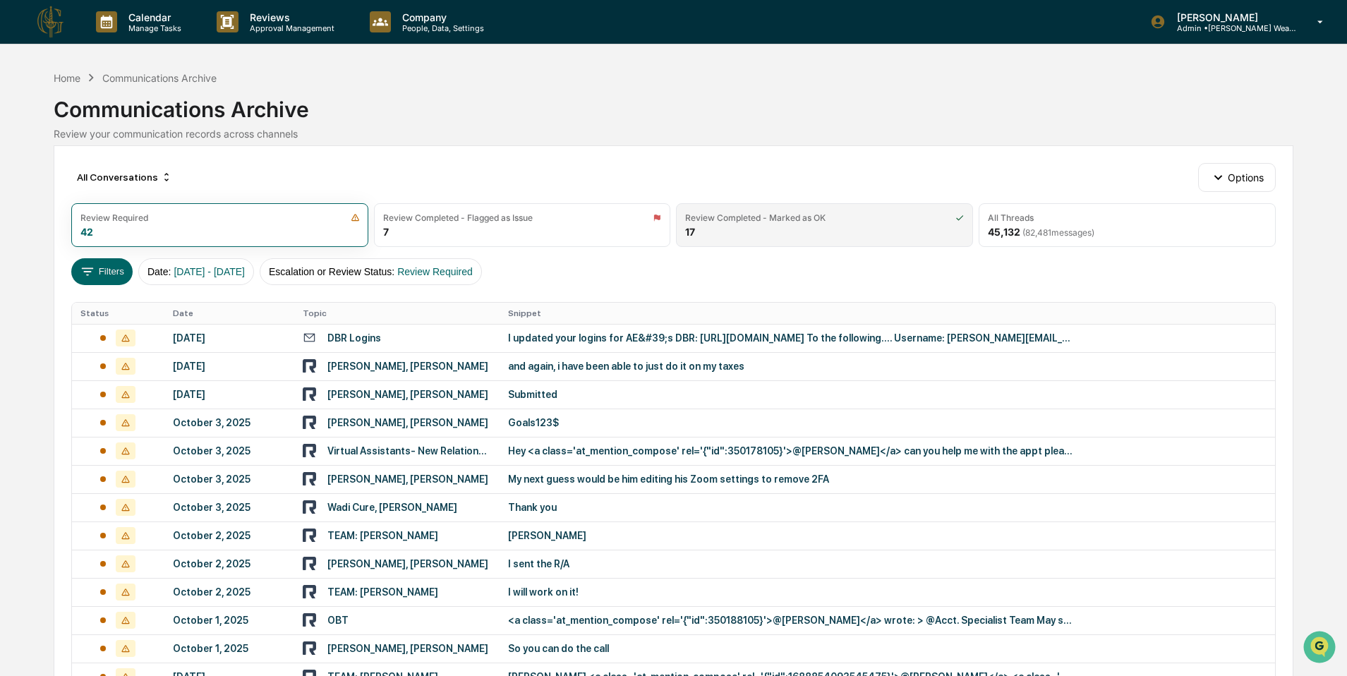
click at [781, 234] on div "Review Completed - Marked as OK 17" at bounding box center [824, 225] width 297 height 44
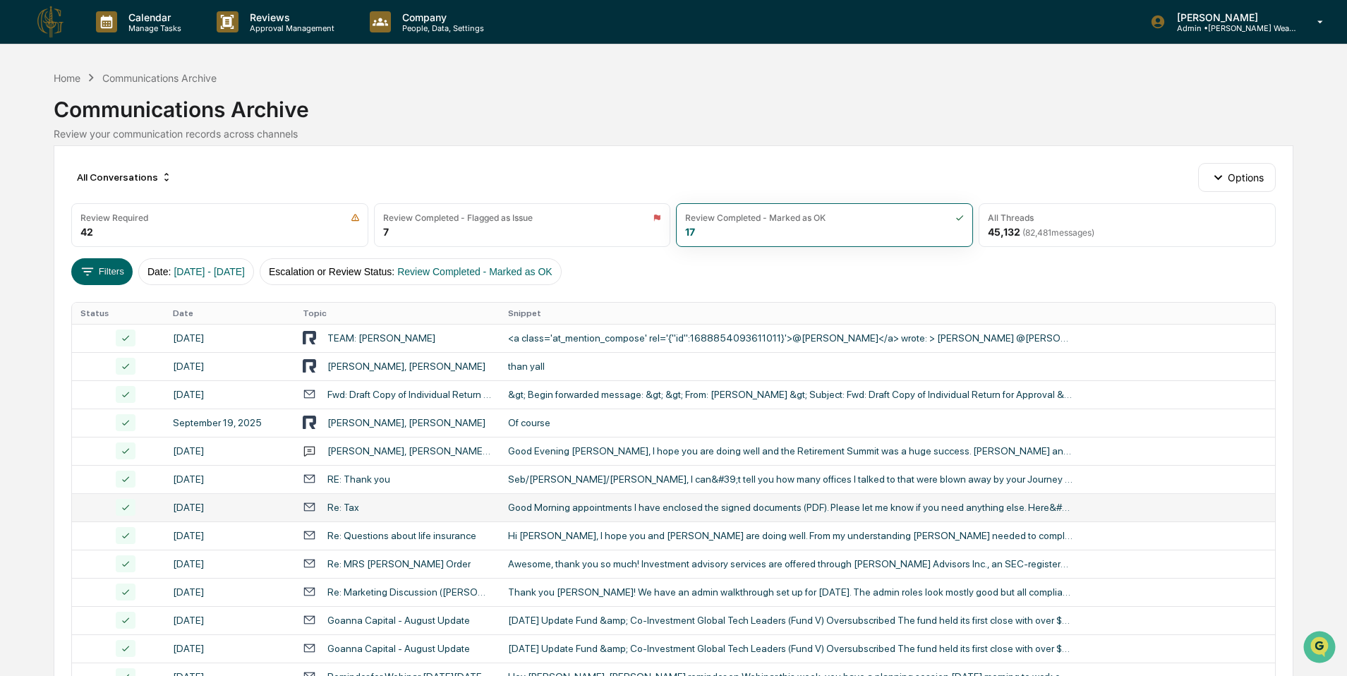
scroll to position [209, 0]
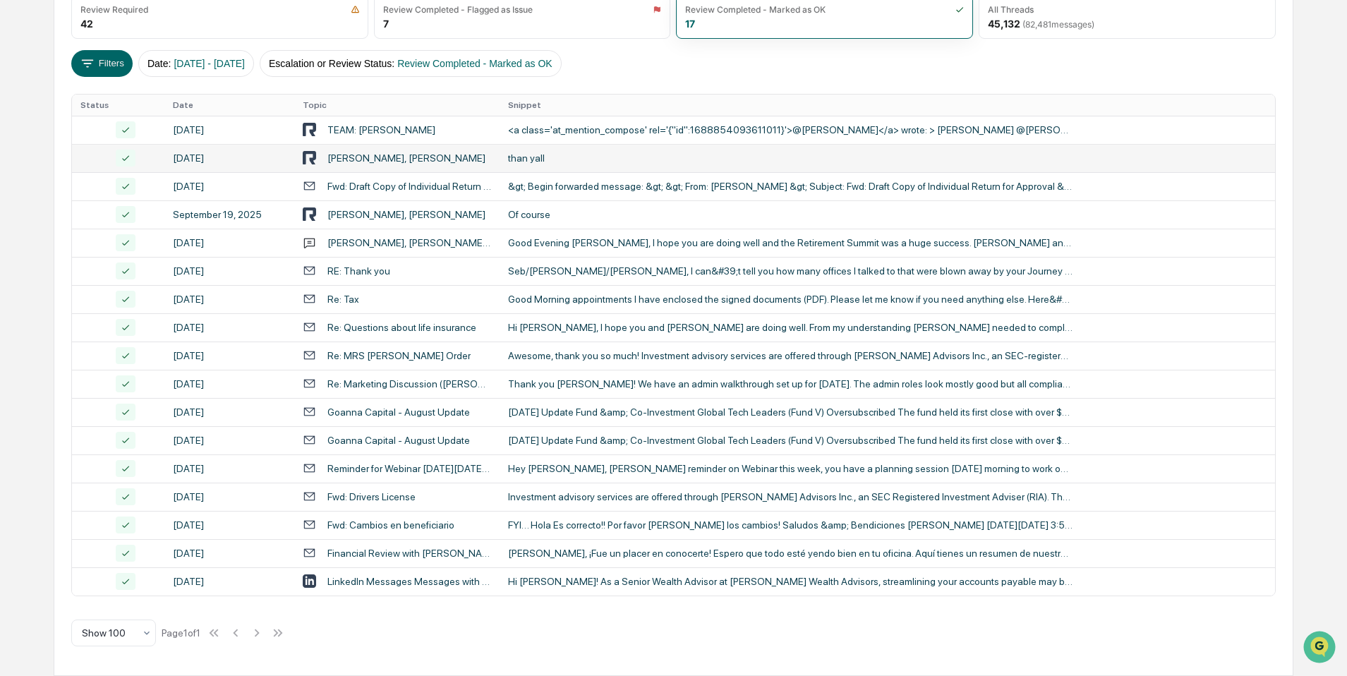
click at [412, 163] on div "[PERSON_NAME], [PERSON_NAME]" at bounding box center [407, 157] width 158 height 11
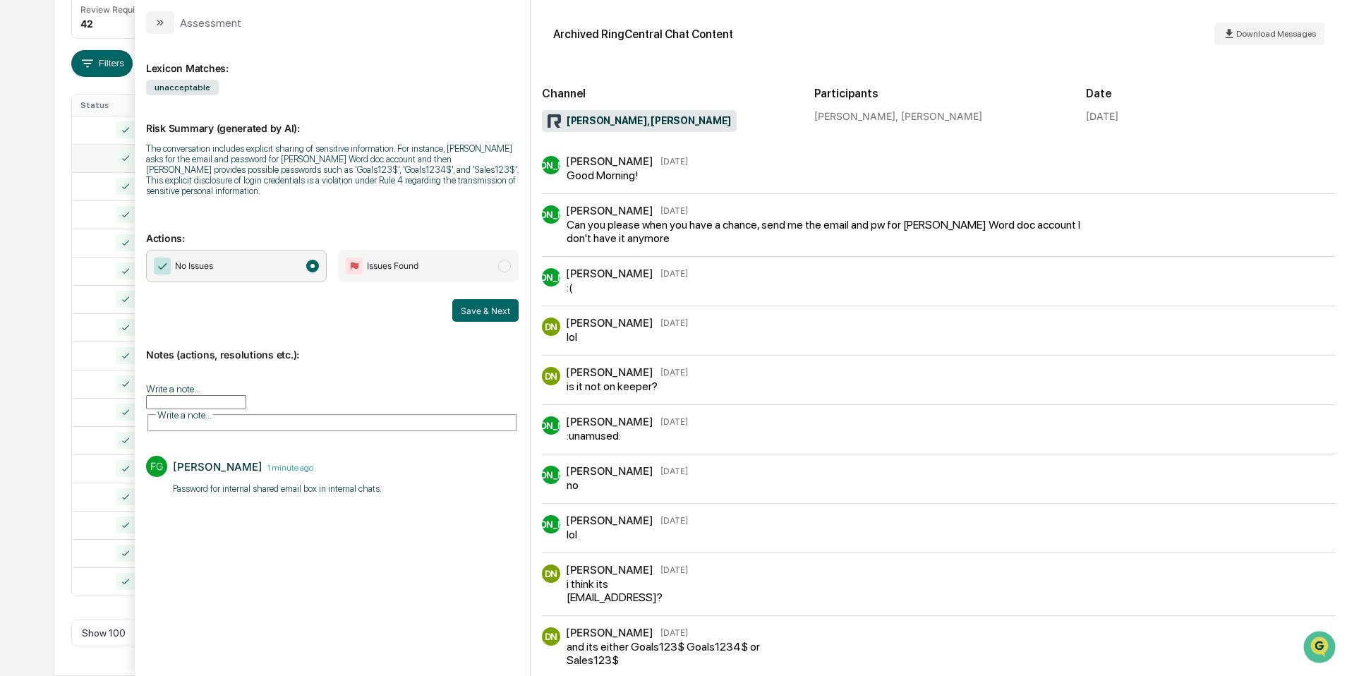
click at [245, 482] on p "​Password for internal shared email box in internal chats." at bounding box center [277, 489] width 209 height 14
copy div "​Password for internal shared email box in internal chats."
click at [32, 186] on div "Calendar Manage Tasks Reviews Approval Management Company People, Data, Setting…" at bounding box center [673, 234] width 1347 height 884
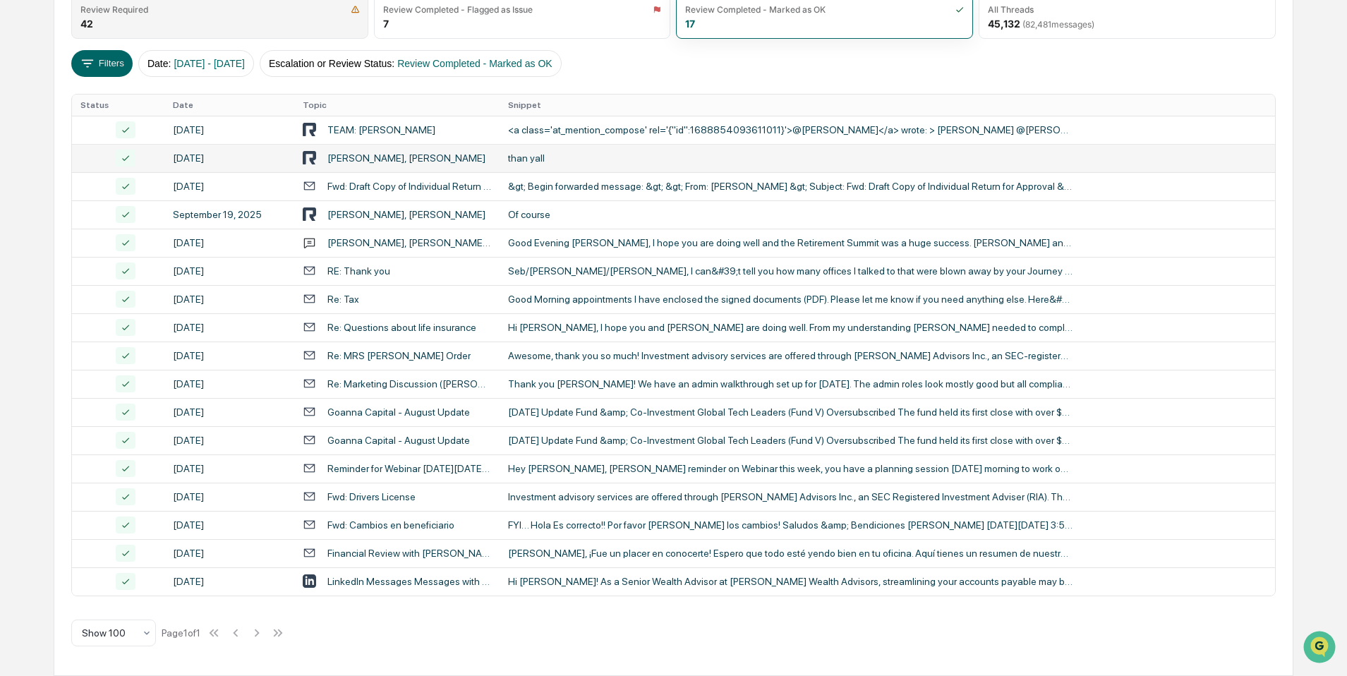
click at [188, 18] on div "Review Required 42" at bounding box center [219, 17] width 297 height 44
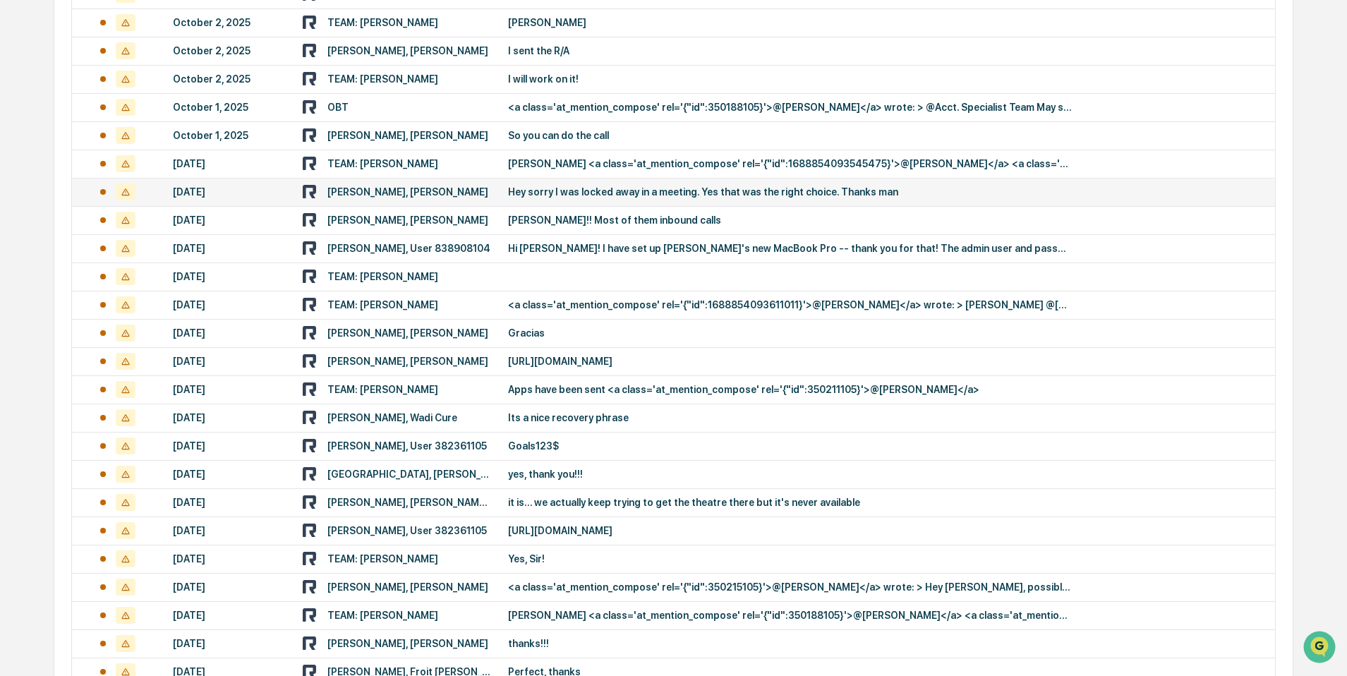
scroll to position [915, 0]
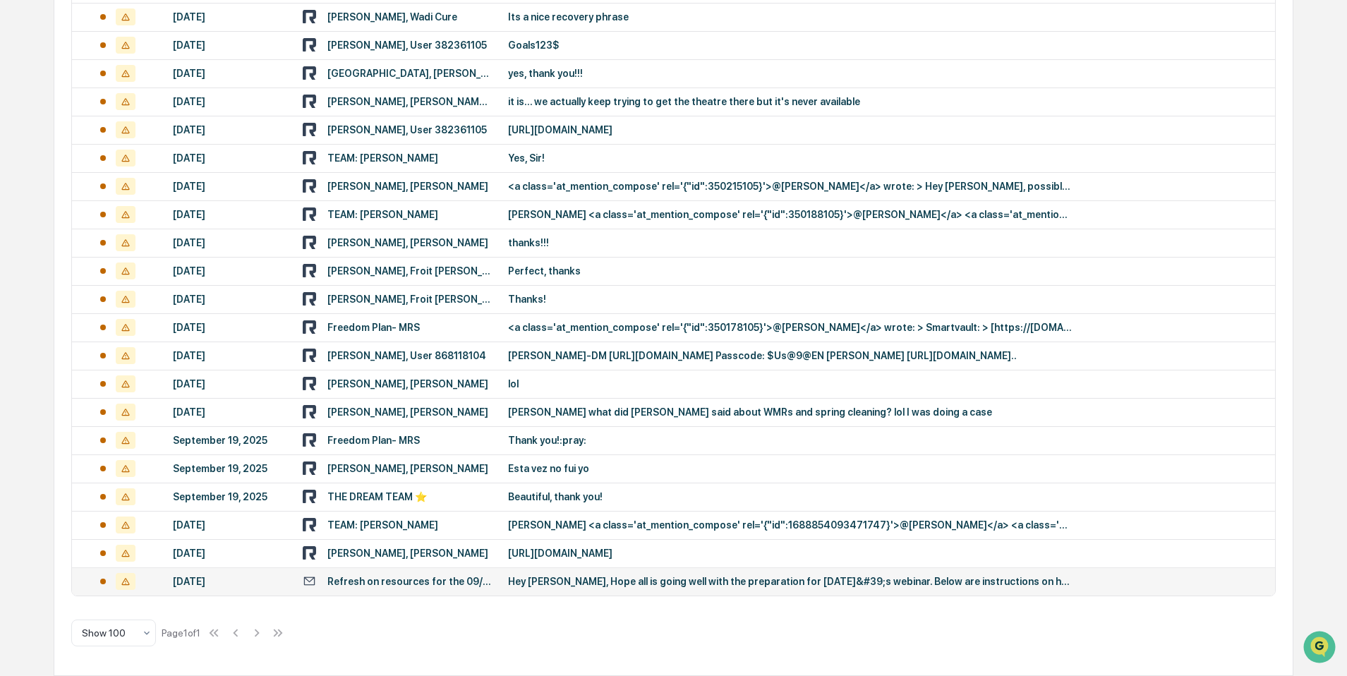
click at [214, 582] on div "[DATE]" at bounding box center [229, 581] width 113 height 11
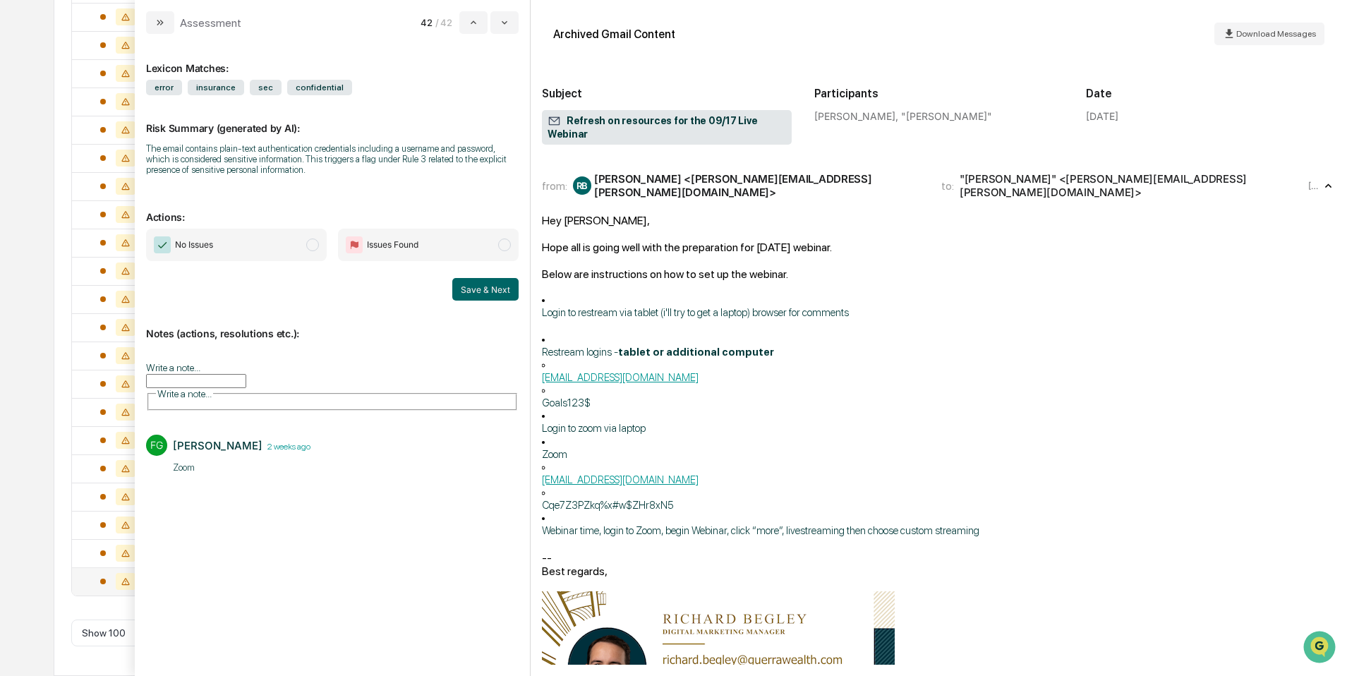
click at [298, 257] on span "No Issues" at bounding box center [236, 245] width 181 height 32
click at [503, 299] on button "Save & Next" at bounding box center [485, 289] width 66 height 23
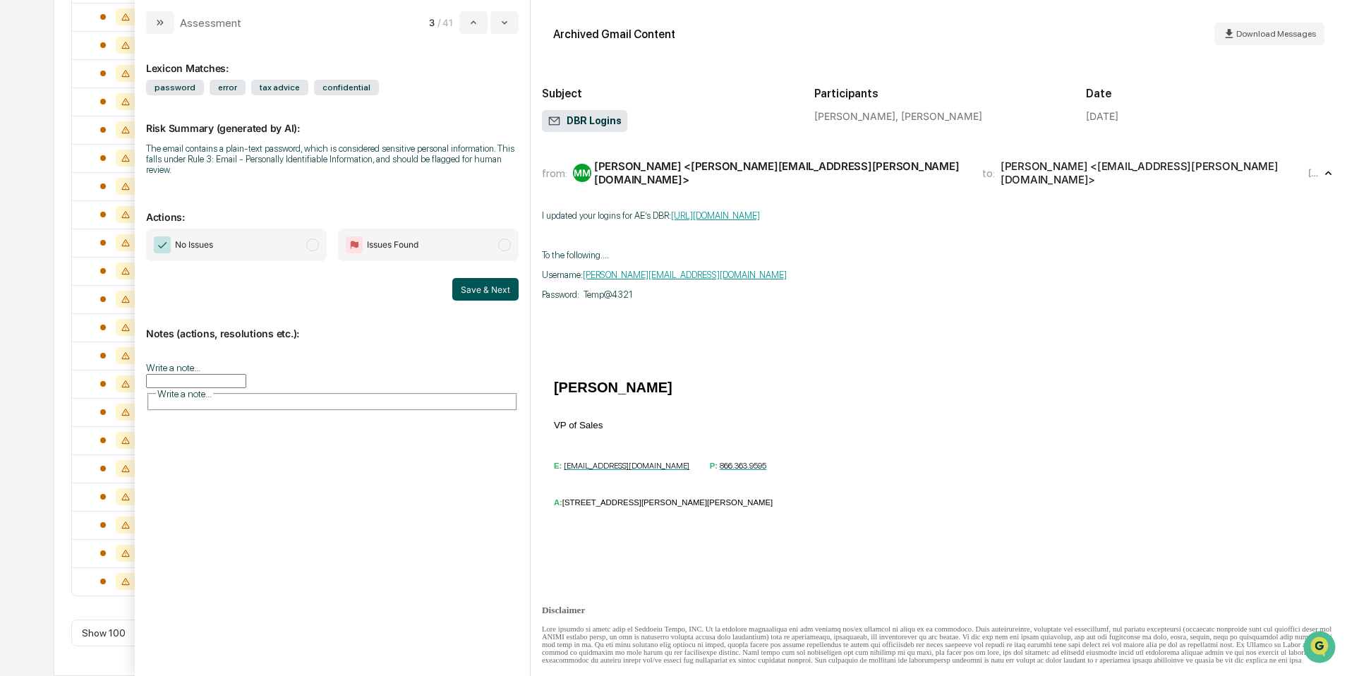
scroll to position [887, 0]
click at [503, 299] on button "Save & Next" at bounding box center [485, 289] width 66 height 23
click at [709, 367] on div "I updated your logins for AE’s DBR: [URL][DOMAIN_NAME] To the following…. Usern…" at bounding box center [939, 384] width 794 height 349
